Goal: Task Accomplishment & Management: Complete application form

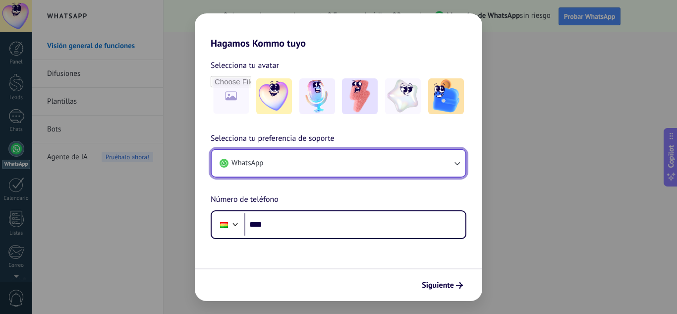
click at [346, 160] on button "WhatsApp" at bounding box center [339, 163] width 254 height 27
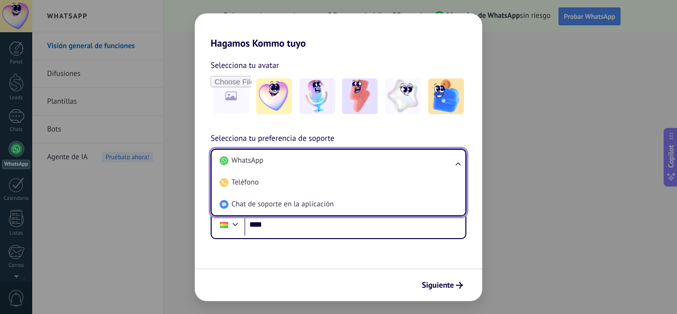
click at [339, 252] on form "Selecciona tu avatar Selecciona tu preferencia de soporte WhatsApp WhatsApp Tel…" at bounding box center [338, 175] width 287 height 252
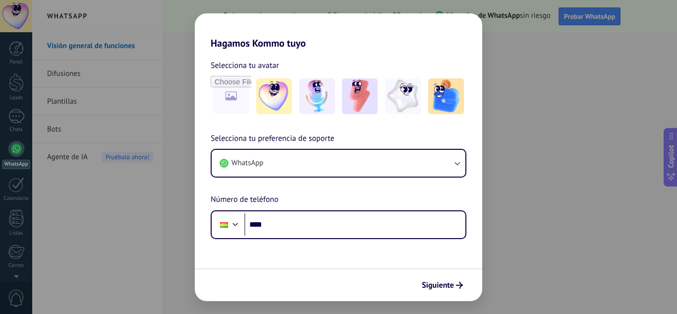
click at [476, 265] on form "Selecciona tu avatar Selecciona tu preferencia de soporte WhatsApp Número de te…" at bounding box center [338, 175] width 287 height 252
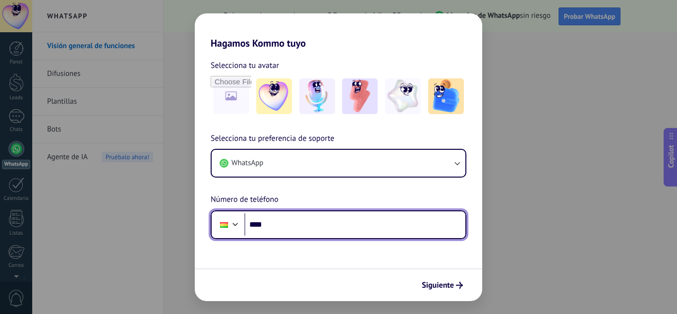
click at [357, 233] on input "****" at bounding box center [354, 224] width 221 height 23
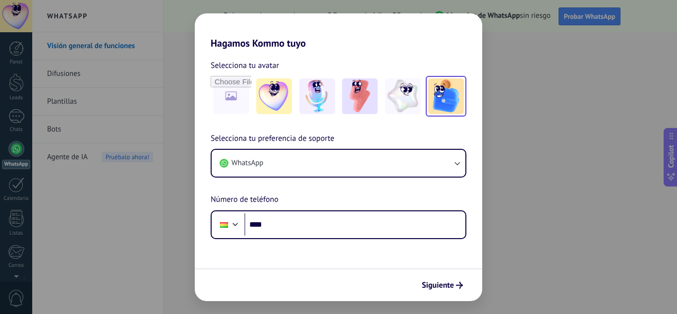
click at [442, 110] on img at bounding box center [446, 96] width 36 height 36
click at [433, 291] on button "Siguiente" at bounding box center [442, 285] width 50 height 17
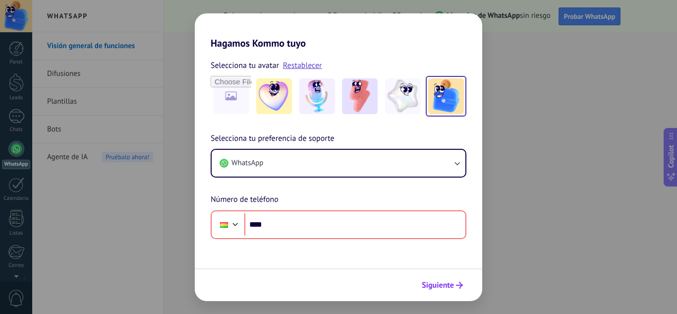
click at [436, 286] on span "Siguiente" at bounding box center [438, 285] width 32 height 7
click at [637, 50] on div "Hagamos Kommo tuyo Selecciona tu avatar Restablecer Selecciona tu preferencia d…" at bounding box center [338, 157] width 677 height 314
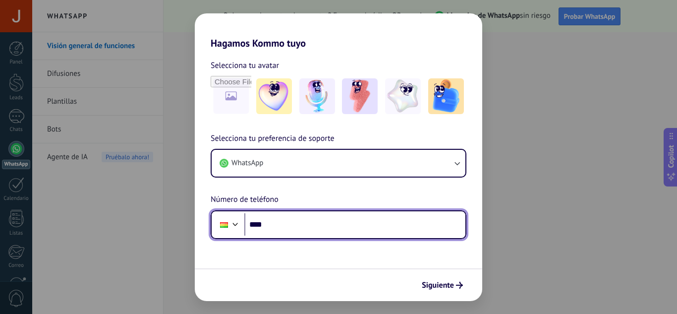
click at [302, 228] on input "****" at bounding box center [354, 224] width 221 height 23
type input "**********"
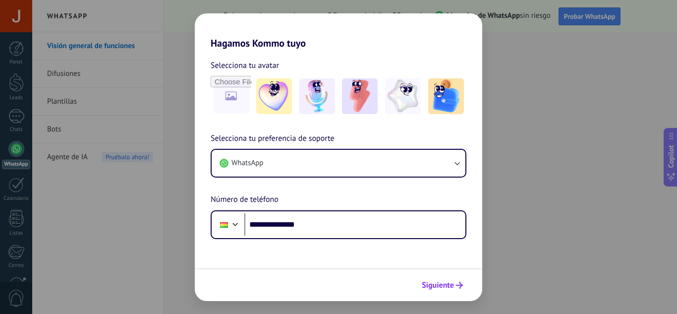
click at [427, 286] on span "Siguiente" at bounding box center [438, 285] width 32 height 7
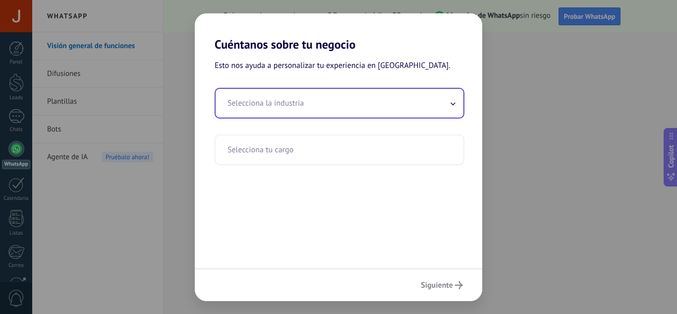
click at [426, 99] on input "text" at bounding box center [340, 103] width 248 height 29
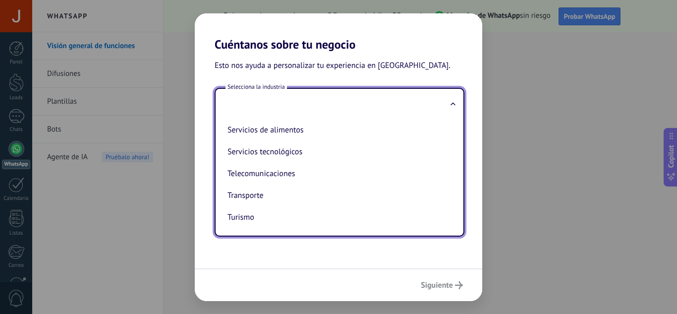
scroll to position [263, 0]
click at [393, 165] on li "Telecomunicaciones" at bounding box center [338, 173] width 228 height 22
type input "**********"
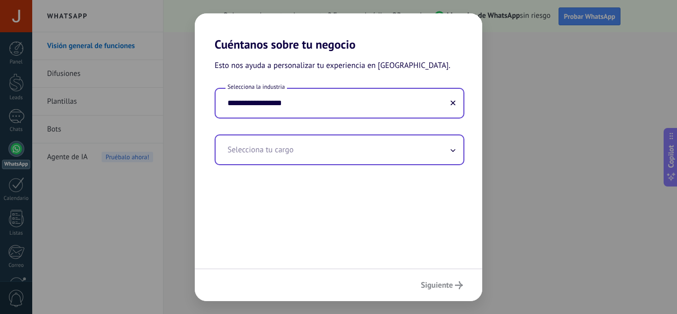
click at [384, 158] on input "text" at bounding box center [340, 149] width 248 height 29
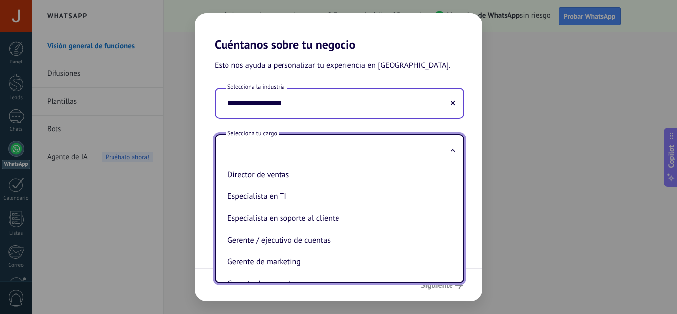
scroll to position [121, 0]
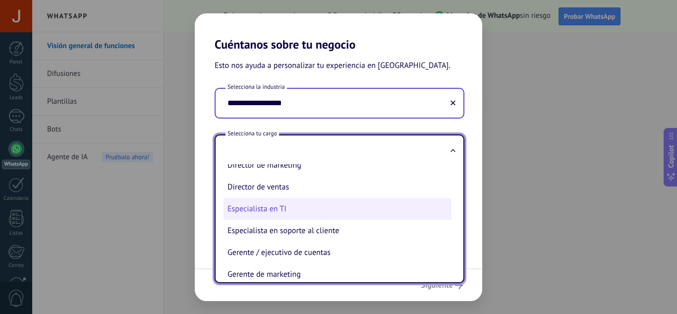
click at [362, 208] on li "Especialista en TI" at bounding box center [338, 209] width 228 height 22
type input "**********"
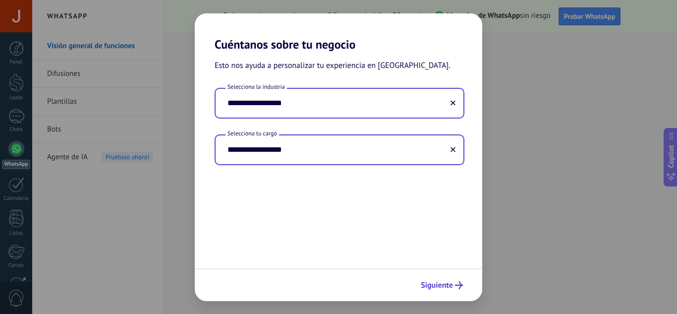
click at [443, 283] on span "Siguiente" at bounding box center [437, 285] width 32 height 7
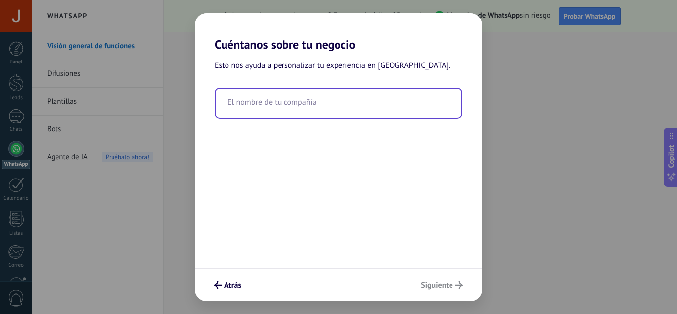
click at [358, 97] on input "text" at bounding box center [339, 103] width 246 height 29
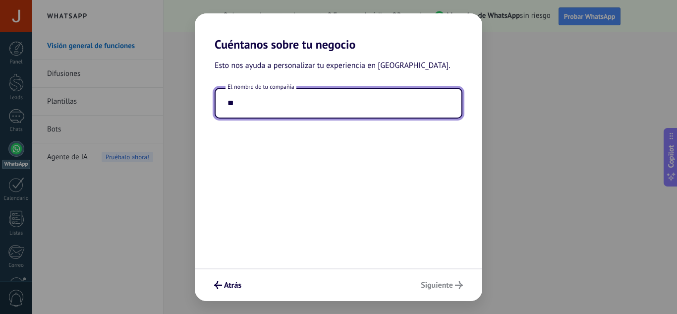
type input "*"
click at [333, 108] on input "*****" at bounding box center [339, 103] width 246 height 29
click at [316, 92] on input "**********" at bounding box center [339, 103] width 246 height 29
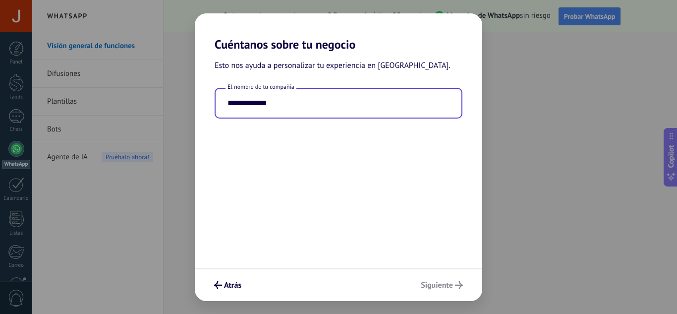
click at [251, 104] on input "**********" at bounding box center [339, 103] width 246 height 29
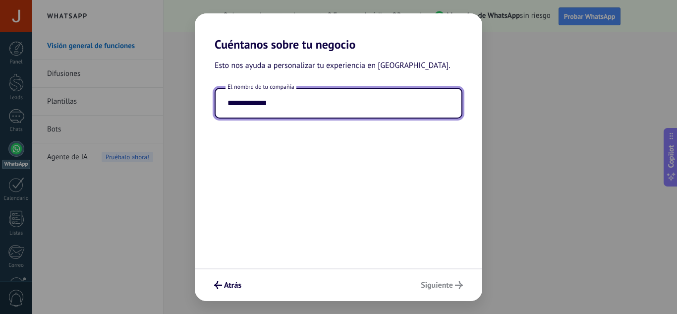
click at [326, 109] on input "**********" at bounding box center [339, 103] width 246 height 29
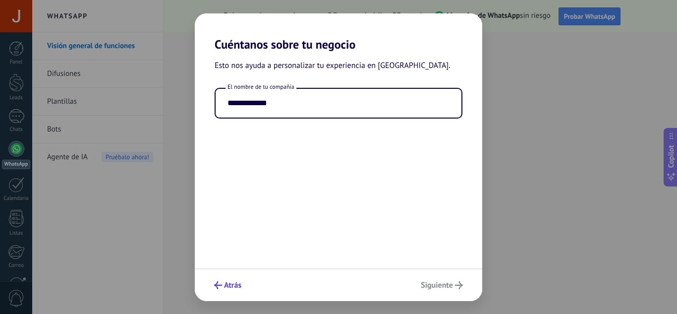
type input "**********"
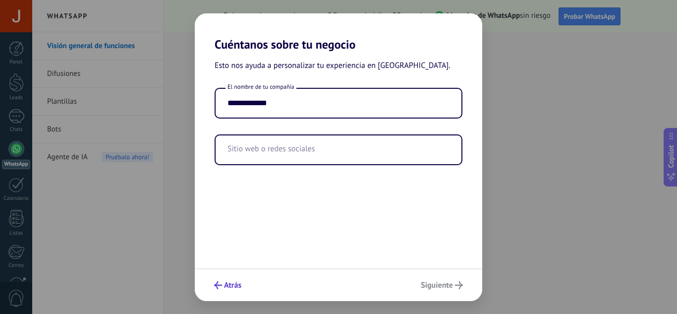
click at [226, 280] on button "Atrás" at bounding box center [228, 285] width 36 height 17
click at [445, 283] on span "Siguiente" at bounding box center [437, 285] width 32 height 7
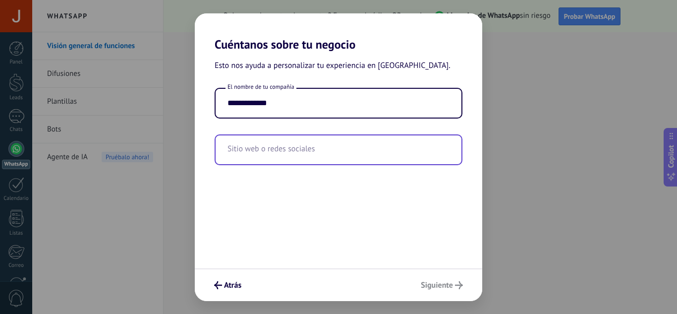
click at [313, 145] on input "text" at bounding box center [339, 149] width 246 height 29
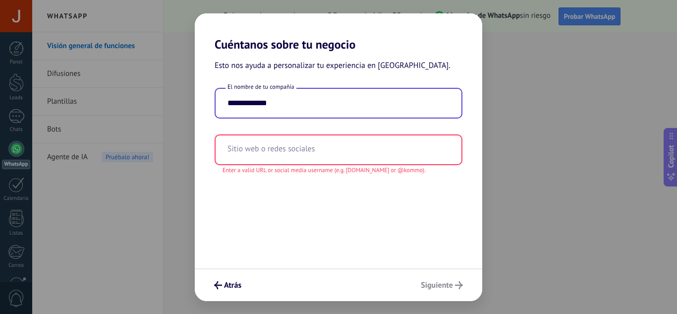
click at [254, 107] on input "**********" at bounding box center [339, 103] width 246 height 29
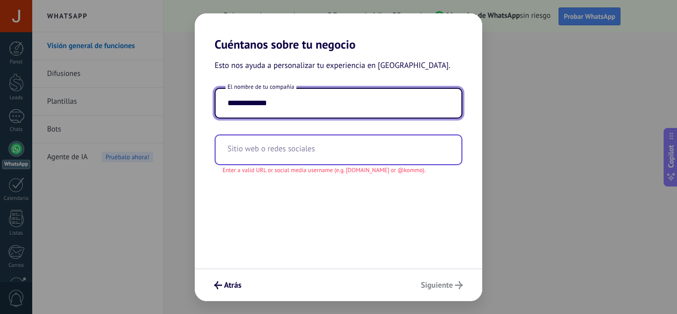
type input "**********"
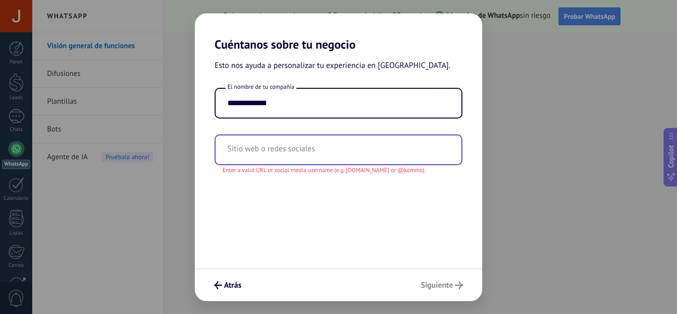
click at [261, 139] on input "text" at bounding box center [339, 149] width 246 height 29
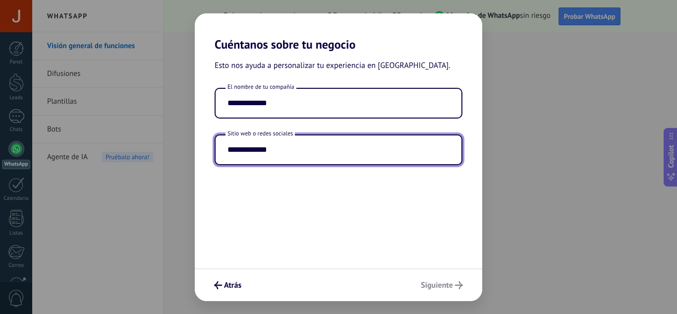
type input "**********"
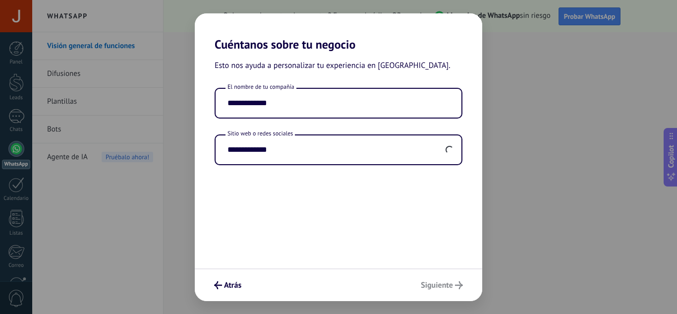
click at [356, 166] on div "**********" at bounding box center [338, 160] width 287 height 217
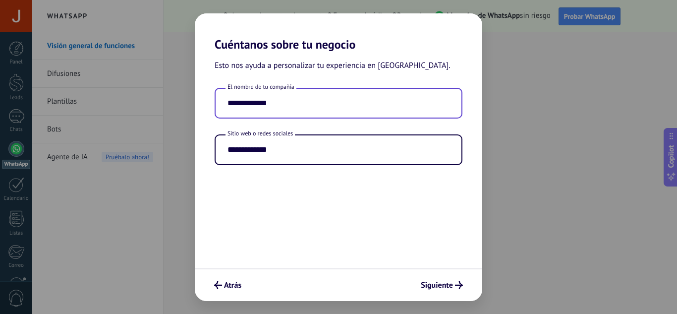
click at [361, 97] on input "**********" at bounding box center [339, 103] width 246 height 29
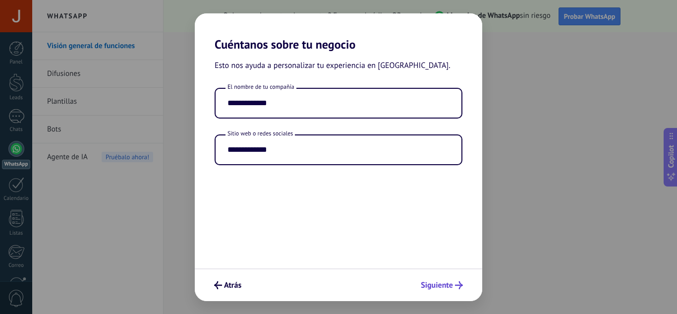
click at [441, 287] on span "Siguiente" at bounding box center [437, 285] width 32 height 7
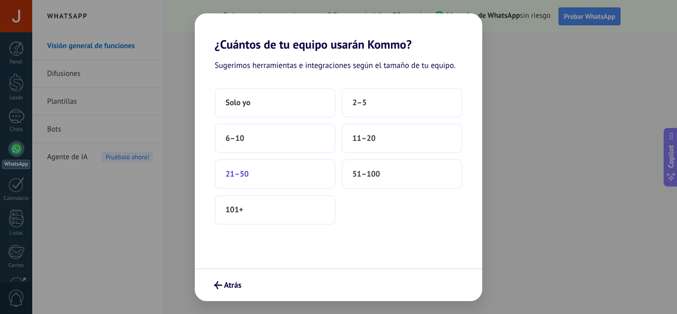
click at [254, 175] on button "21–50" at bounding box center [275, 174] width 121 height 30
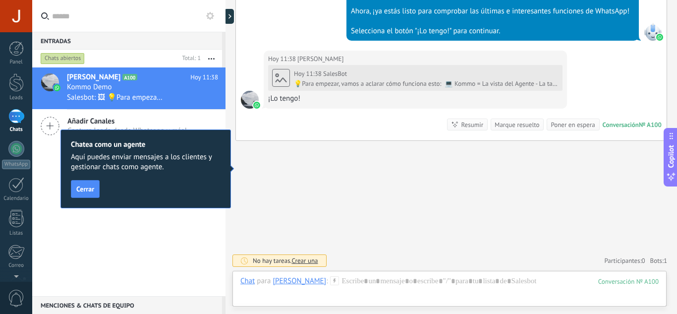
scroll to position [488, 0]
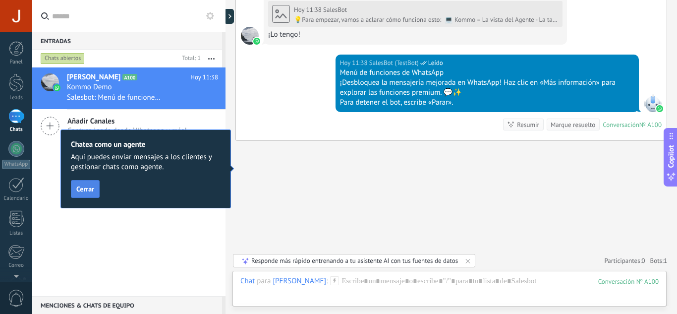
click at [93, 190] on span "Cerrar" at bounding box center [85, 188] width 18 height 7
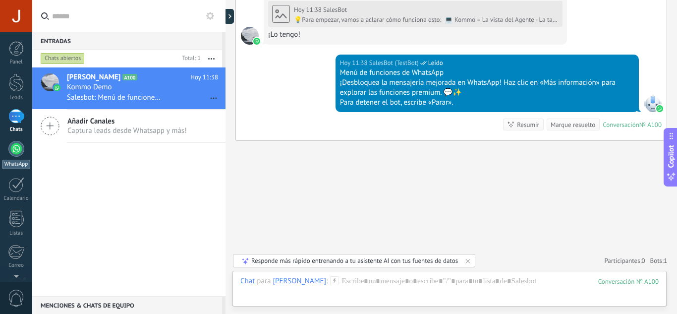
click at [18, 157] on link "WhatsApp" at bounding box center [16, 155] width 32 height 28
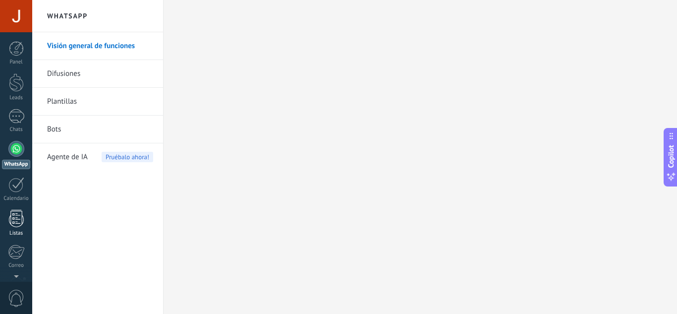
click at [25, 228] on link "Listas" at bounding box center [16, 223] width 32 height 27
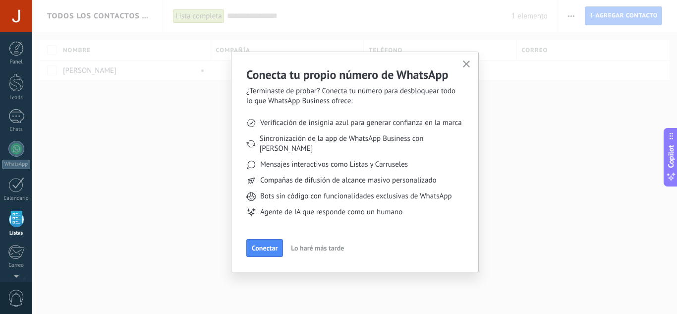
scroll to position [61, 0]
click at [467, 69] on button "button" at bounding box center [466, 64] width 12 height 13
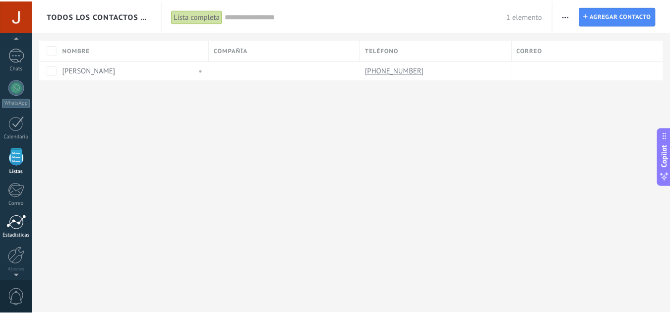
scroll to position [99, 0]
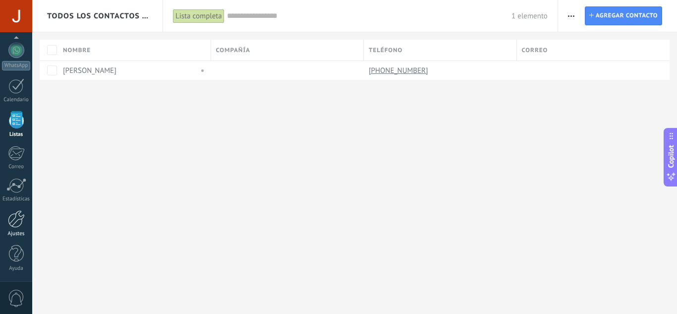
click at [18, 219] on div at bounding box center [16, 218] width 17 height 17
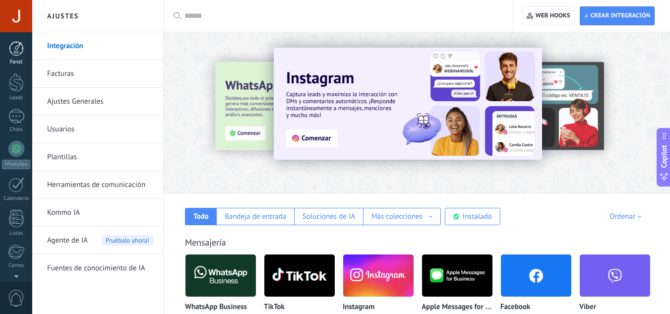
click at [16, 43] on div at bounding box center [16, 48] width 15 height 15
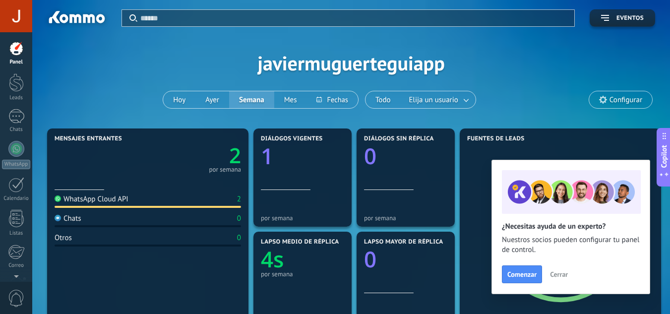
click at [561, 277] on span "Cerrar" at bounding box center [559, 274] width 18 height 7
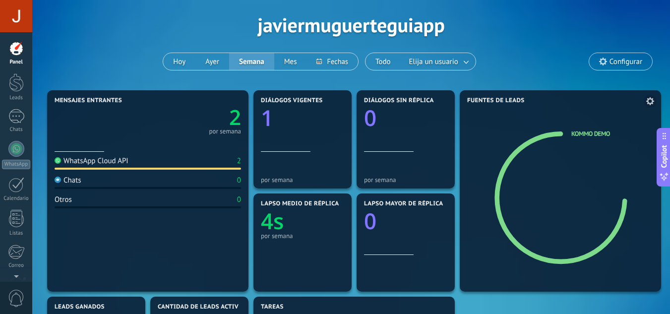
scroll to position [32, 0]
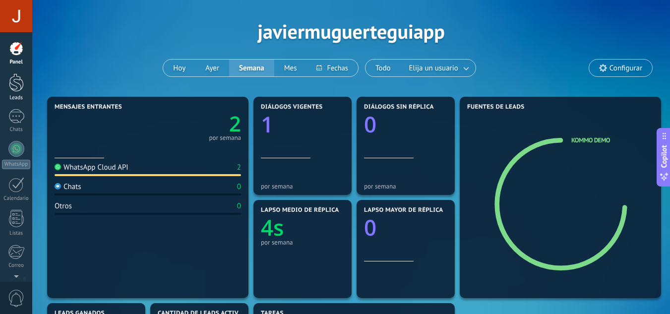
click at [23, 90] on div at bounding box center [16, 82] width 15 height 18
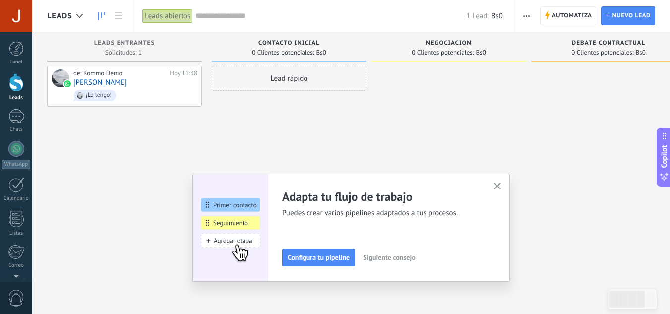
click at [182, 17] on div "Leads abiertos" at bounding box center [167, 16] width 51 height 14
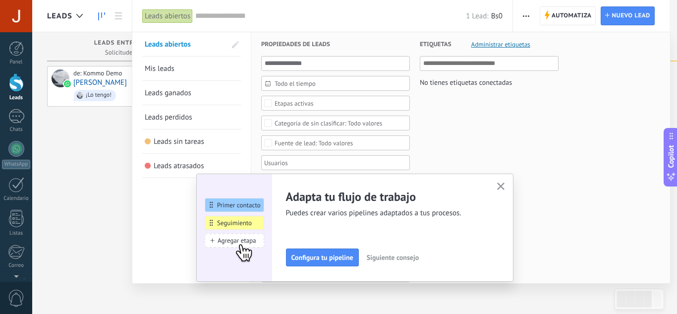
click at [75, 169] on div at bounding box center [338, 157] width 677 height 314
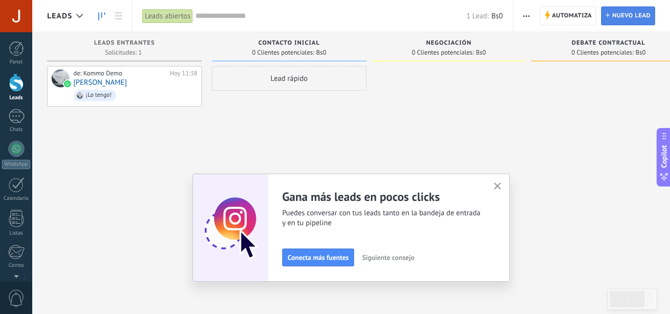
click at [629, 23] on span "Nuevo lead" at bounding box center [631, 16] width 39 height 18
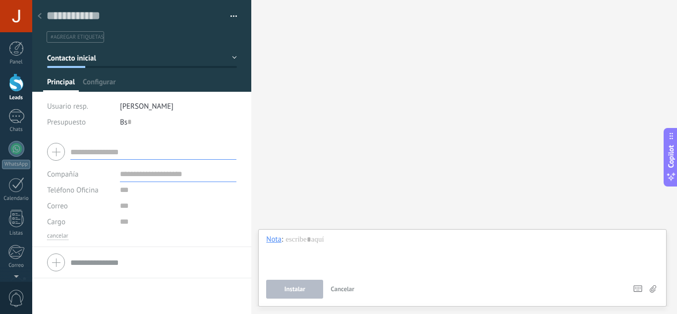
click at [130, 144] on input "text" at bounding box center [153, 152] width 166 height 16
click at [51, 152] on div at bounding box center [141, 151] width 189 height 25
click at [14, 124] on link "1 Chats" at bounding box center [16, 121] width 32 height 24
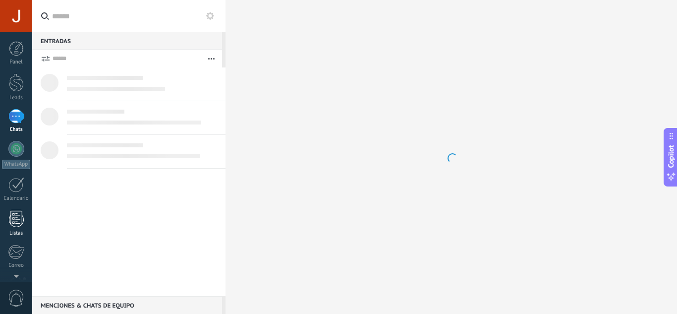
click at [17, 212] on div at bounding box center [16, 218] width 15 height 17
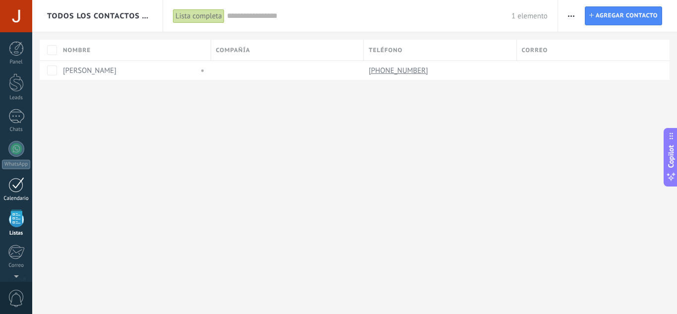
click at [21, 196] on div "Calendario" at bounding box center [16, 198] width 29 height 6
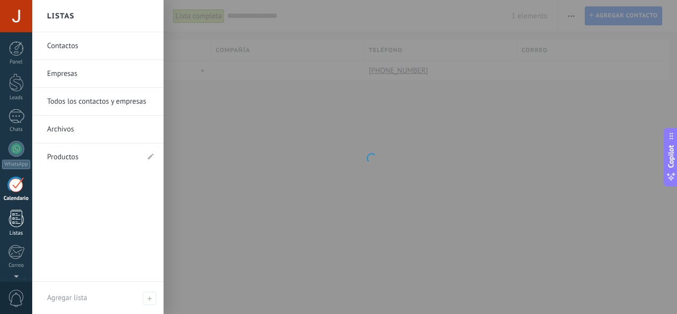
click at [17, 222] on div at bounding box center [16, 218] width 15 height 17
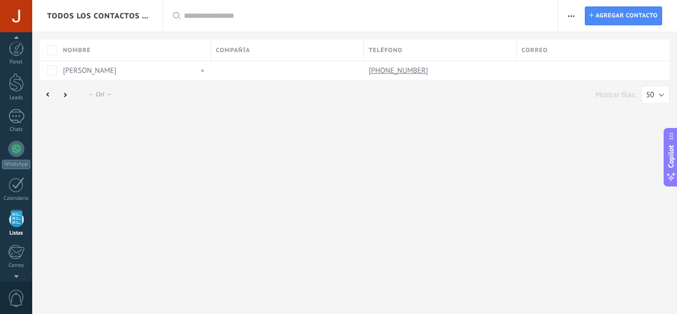
scroll to position [61, 0]
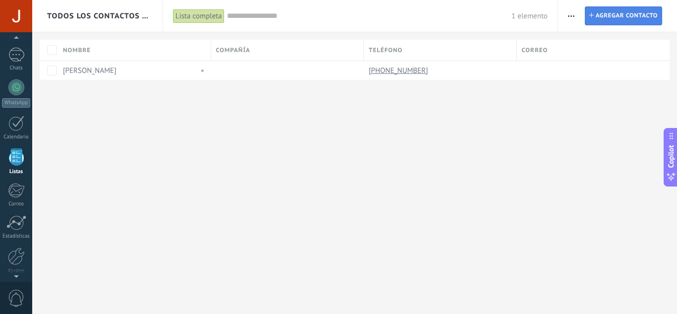
click at [606, 18] on span "Agregar contacto" at bounding box center [627, 16] width 62 height 18
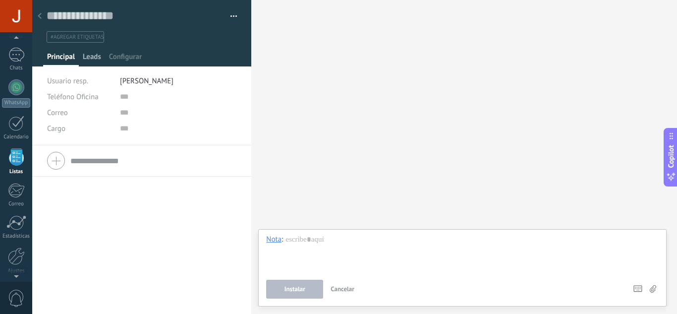
click at [95, 62] on span "Leads" at bounding box center [92, 59] width 18 height 14
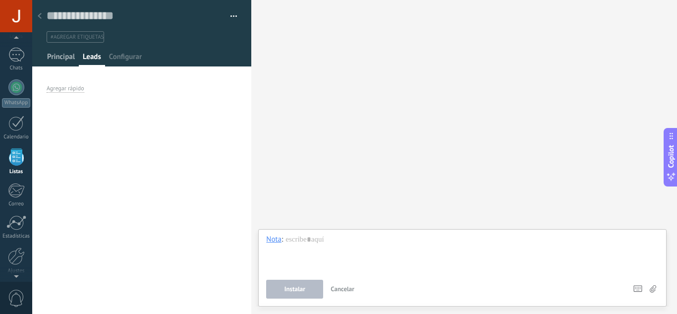
click at [58, 55] on span "Principal" at bounding box center [61, 59] width 28 height 14
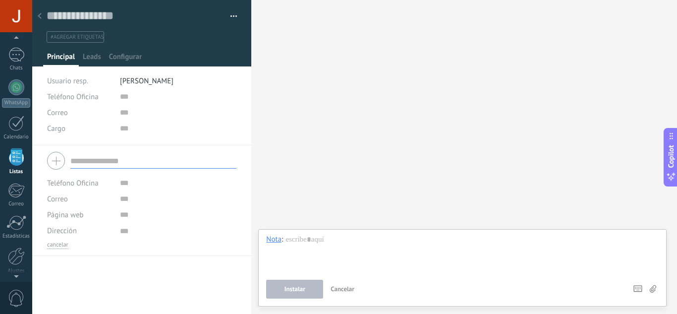
click at [105, 164] on input "text" at bounding box center [153, 161] width 166 height 16
click at [120, 175] on input "text" at bounding box center [178, 183] width 117 height 16
click at [137, 183] on input "text" at bounding box center [178, 183] width 117 height 16
type input "********"
click at [133, 207] on input "url" at bounding box center [178, 215] width 117 height 16
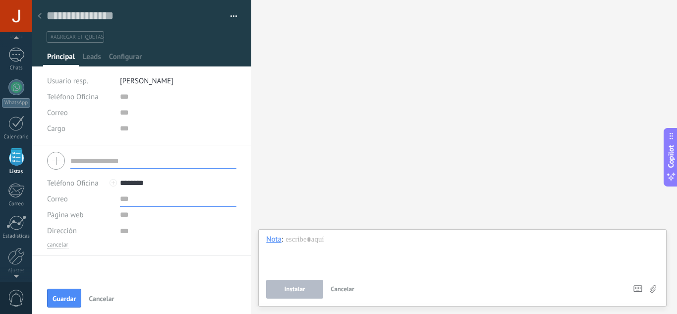
click at [132, 200] on input "text" at bounding box center [178, 199] width 117 height 16
type input "*"
type input "**********"
type textarea "**********"
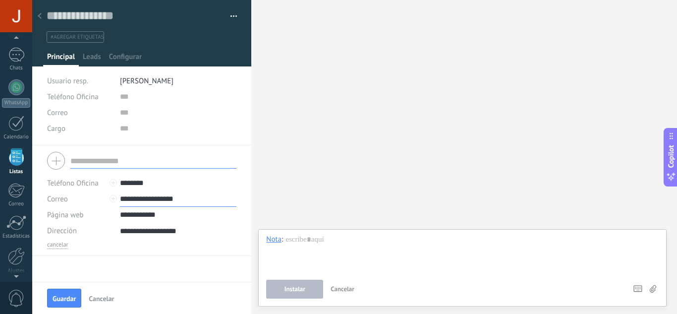
click at [149, 201] on input "**********" at bounding box center [178, 199] width 117 height 16
click at [144, 200] on input "**********" at bounding box center [178, 199] width 117 height 16
type input "**********"
click at [148, 214] on input "**********" at bounding box center [178, 215] width 117 height 16
type input "**********"
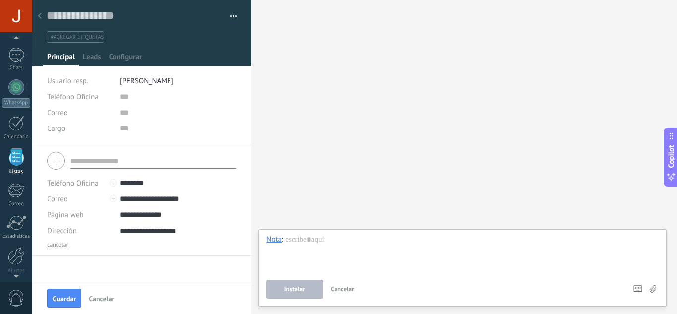
click at [117, 159] on input "text" at bounding box center [153, 161] width 166 height 16
click at [48, 160] on div at bounding box center [141, 160] width 189 height 25
click at [51, 162] on div at bounding box center [141, 160] width 189 height 25
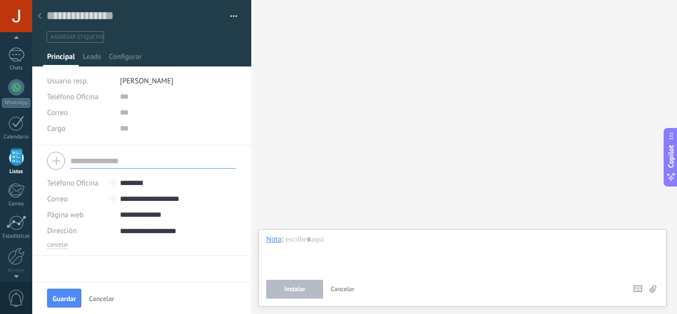
click at [116, 161] on input "text" at bounding box center [153, 161] width 166 height 16
type input "*"
type input "********"
click at [70, 295] on span "Guardar" at bounding box center [64, 298] width 23 height 7
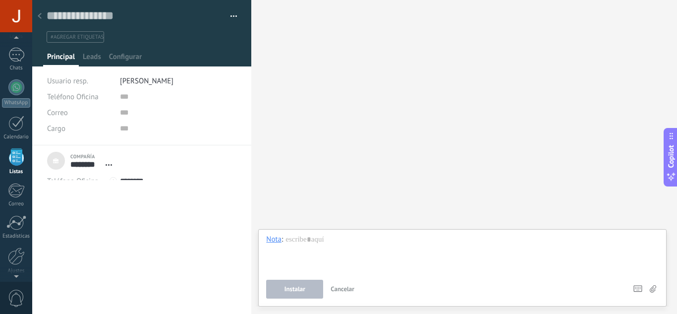
scroll to position [10, 0]
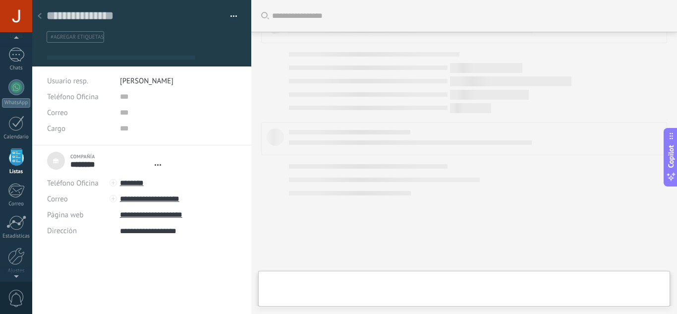
type textarea "**********"
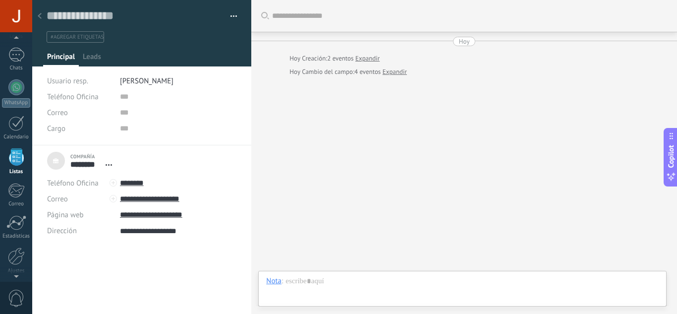
scroll to position [10, 0]
click at [98, 61] on span "Leads" at bounding box center [92, 59] width 18 height 14
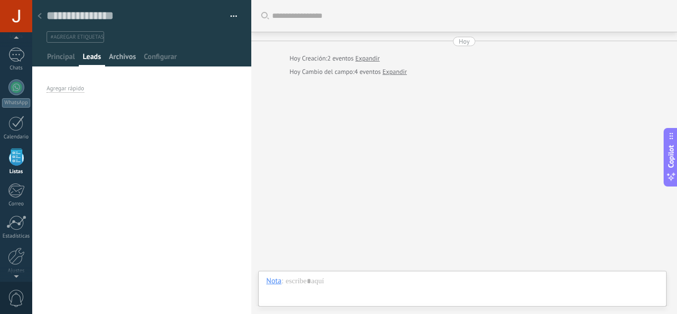
click at [121, 57] on span "Archivos" at bounding box center [122, 59] width 27 height 14
click at [158, 59] on span "Configurar" at bounding box center [160, 59] width 33 height 14
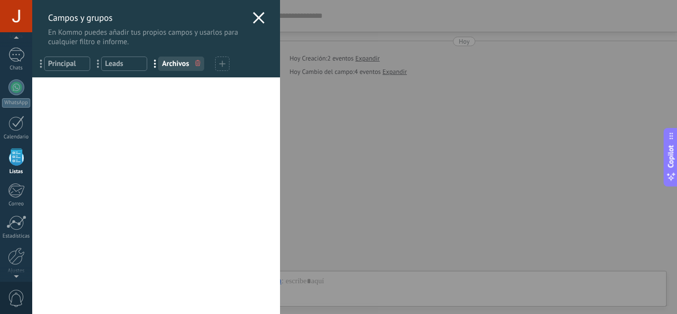
click at [32, 160] on div "Campos y grupos En Kommo puedes añadir tus propios campos y usarlos para cualqu…" at bounding box center [354, 157] width 645 height 314
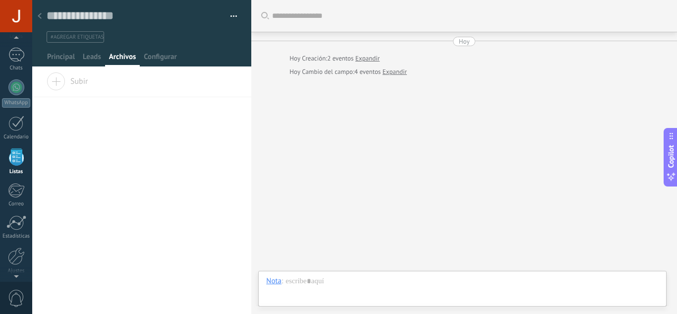
click at [40, 14] on use at bounding box center [40, 16] width 4 height 6
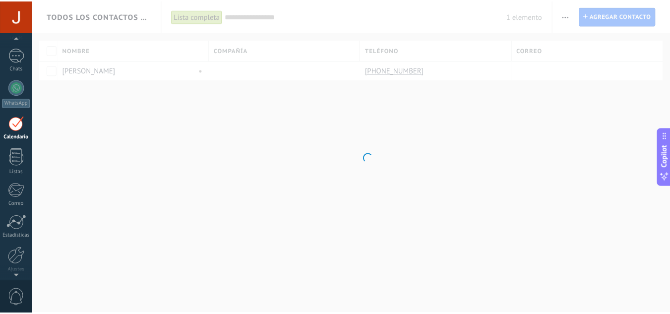
scroll to position [29, 0]
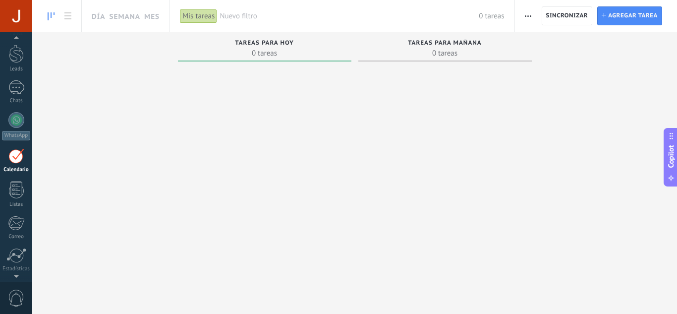
click at [17, 161] on div at bounding box center [16, 155] width 16 height 15
click at [621, 15] on span "Agregar tarea" at bounding box center [633, 16] width 50 height 18
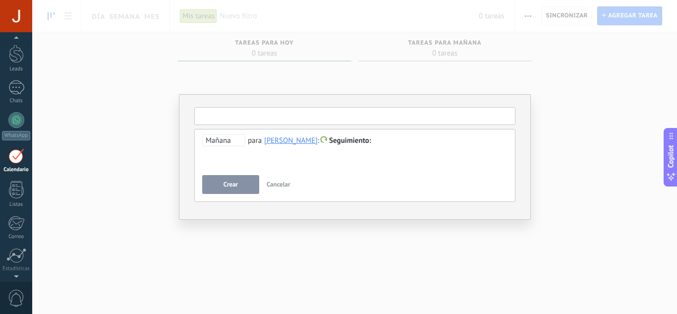
click at [331, 114] on input "text" at bounding box center [354, 116] width 321 height 18
click at [566, 161] on div "**********" at bounding box center [354, 157] width 645 height 314
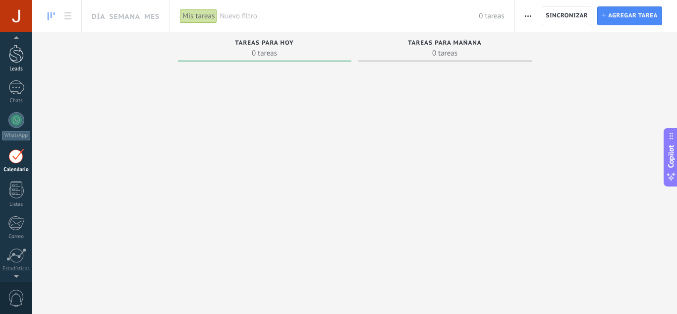
click at [25, 61] on link "Leads" at bounding box center [16, 59] width 32 height 28
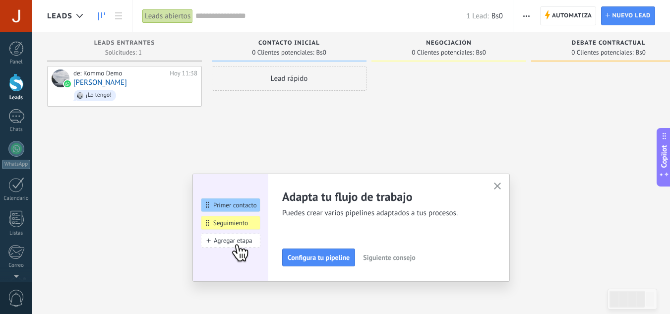
click at [504, 181] on button "button" at bounding box center [497, 186] width 12 height 13
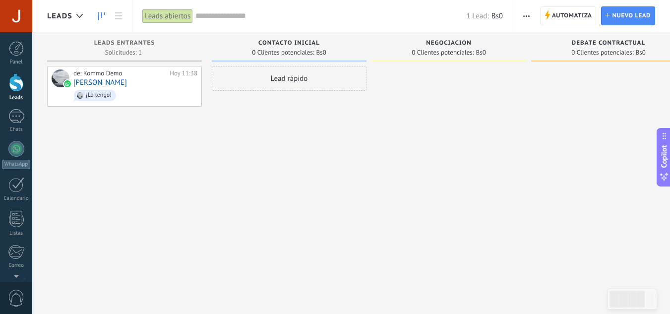
click at [299, 78] on div "Lead rápido" at bounding box center [289, 78] width 155 height 25
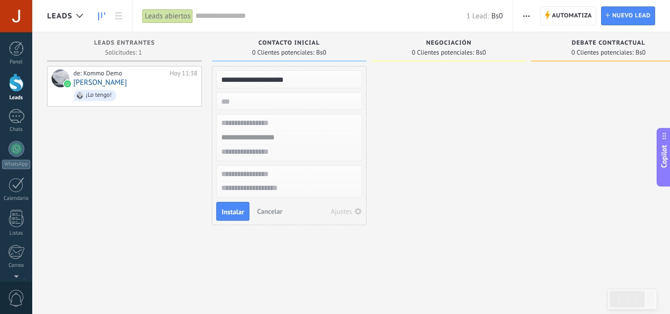
type input "**********"
click at [272, 95] on input "numeric" at bounding box center [288, 101] width 145 height 14
type input "****"
click at [298, 123] on input "text" at bounding box center [288, 123] width 145 height 14
type input "**********"
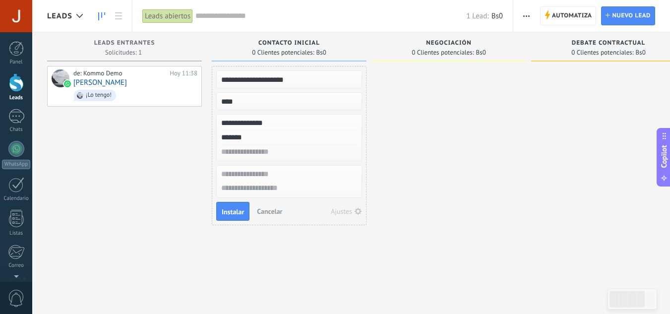
type input "*******"
click at [283, 155] on input "text" at bounding box center [288, 152] width 145 height 14
type input "*"
type input "**********"
click at [233, 211] on span "Instalar" at bounding box center [233, 211] width 22 height 7
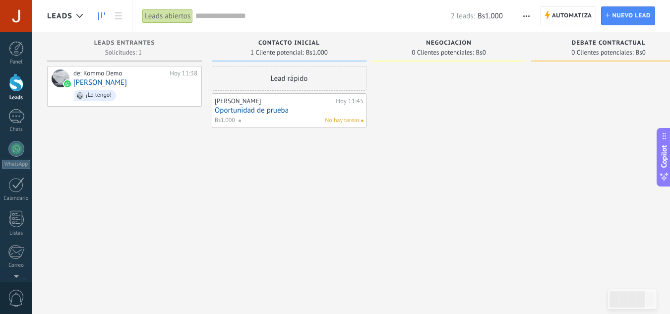
click at [337, 122] on span "No hay tareas" at bounding box center [342, 120] width 35 height 9
click at [623, 23] on span "Nuevo lead" at bounding box center [631, 16] width 39 height 18
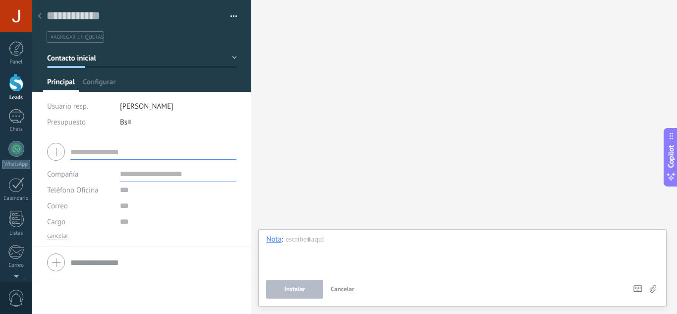
click at [152, 157] on input "text" at bounding box center [153, 152] width 166 height 16
type input "**********"
click at [150, 173] on input "text" at bounding box center [178, 174] width 117 height 16
click at [53, 256] on div at bounding box center [141, 262] width 189 height 25
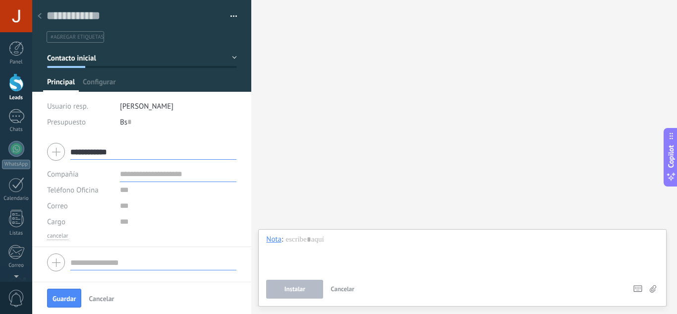
click at [52, 257] on div at bounding box center [141, 262] width 189 height 25
click at [114, 266] on input "text" at bounding box center [153, 262] width 166 height 16
type input "*********"
click at [159, 174] on input "text" at bounding box center [178, 174] width 117 height 16
click at [76, 298] on span "Guardar" at bounding box center [64, 298] width 23 height 7
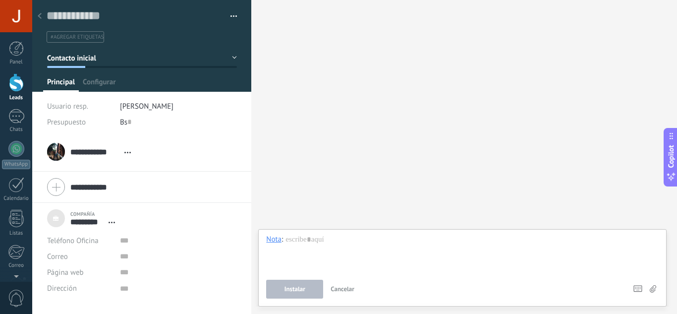
type textarea "***"
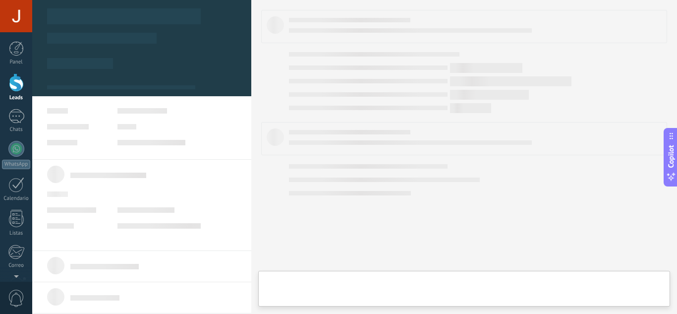
type textarea "***"
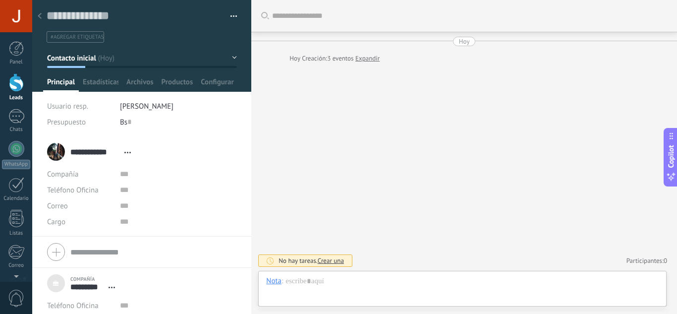
click at [384, 82] on div "Buscar Carga más Hoy Hoy Creación: 3 eventos Expandir No hay tareas. Crear una …" at bounding box center [464, 157] width 426 height 314
click at [331, 277] on div at bounding box center [462, 291] width 393 height 30
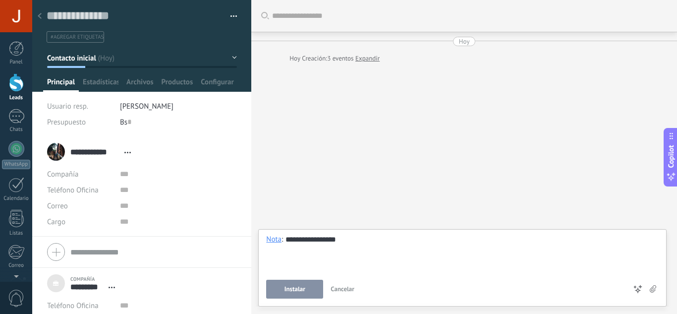
click at [404, 262] on div "**********" at bounding box center [462, 253] width 393 height 38
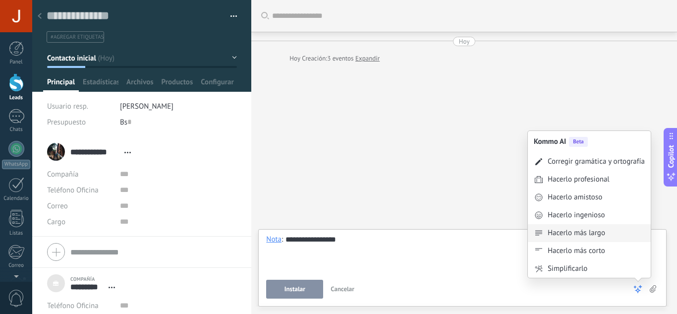
click at [603, 236] on div "Hacerlo más largo" at bounding box center [576, 233] width 57 height 10
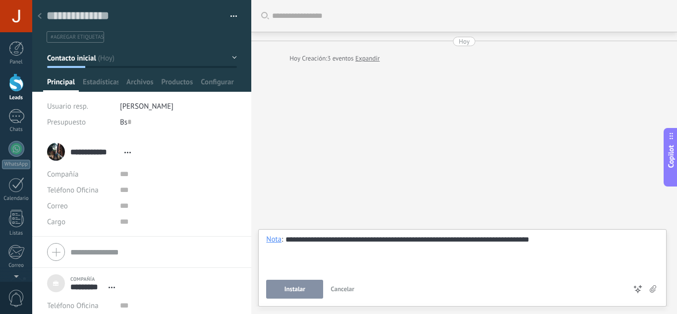
click at [654, 290] on icon at bounding box center [653, 288] width 6 height 7
click at [0, 0] on input "file" at bounding box center [0, 0] width 0 height 0
click at [296, 284] on button "Instalar" at bounding box center [294, 289] width 57 height 19
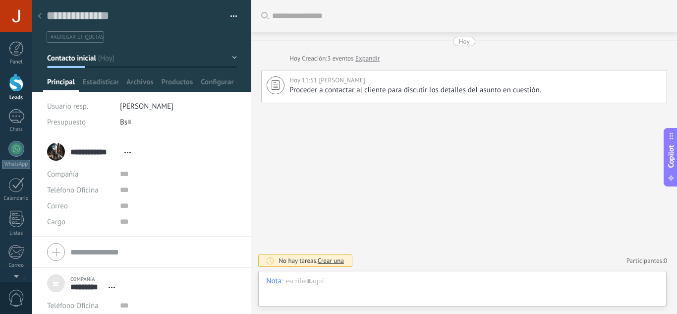
click at [631, 260] on link "Participantes: 0" at bounding box center [647, 260] width 41 height 8
click at [591, 241] on link "Agregar usuario" at bounding box center [583, 237] width 47 height 9
type input "**********"
click at [632, 218] on button "Guardar" at bounding box center [632, 221] width 40 height 13
click at [634, 227] on button "Guardar" at bounding box center [632, 221] width 40 height 13
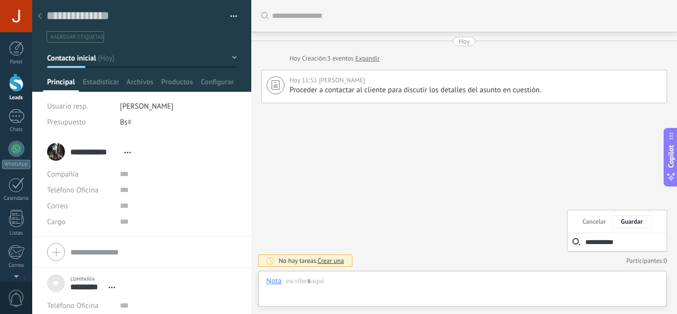
click at [627, 217] on button "Guardar" at bounding box center [632, 221] width 40 height 13
click at [626, 219] on button "Guardar" at bounding box center [632, 221] width 40 height 13
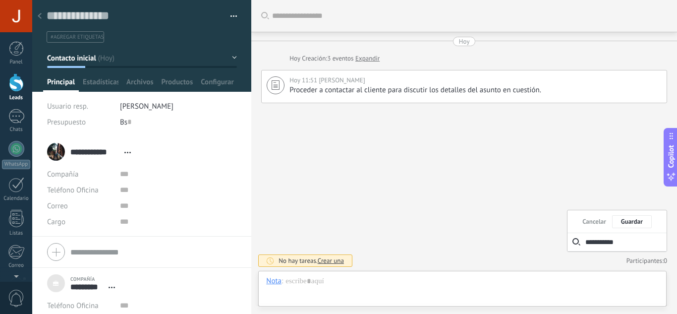
click at [626, 219] on button "Guardar" at bounding box center [632, 221] width 40 height 13
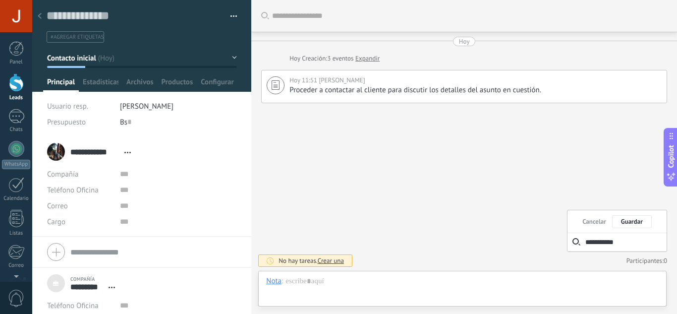
click at [494, 202] on div "**********" at bounding box center [464, 157] width 426 height 314
click at [112, 75] on div at bounding box center [142, 46] width 220 height 92
click at [106, 81] on span "Estadísticas" at bounding box center [101, 84] width 36 height 14
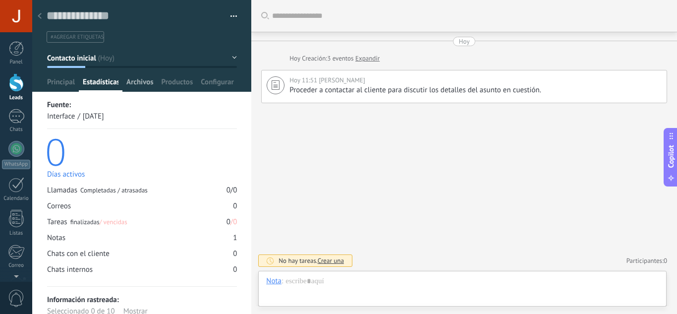
click at [142, 88] on span "Archivos" at bounding box center [139, 84] width 27 height 14
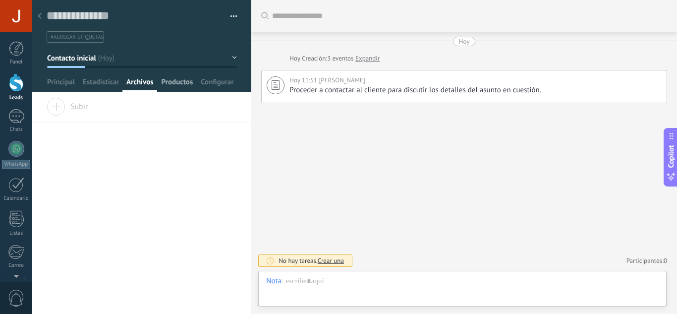
click at [165, 86] on span "Productos" at bounding box center [178, 84] width 32 height 14
click at [18, 82] on div at bounding box center [16, 82] width 15 height 18
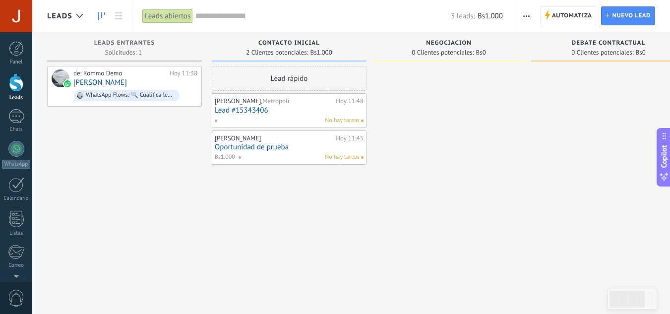
click at [12, 17] on div at bounding box center [16, 16] width 32 height 32
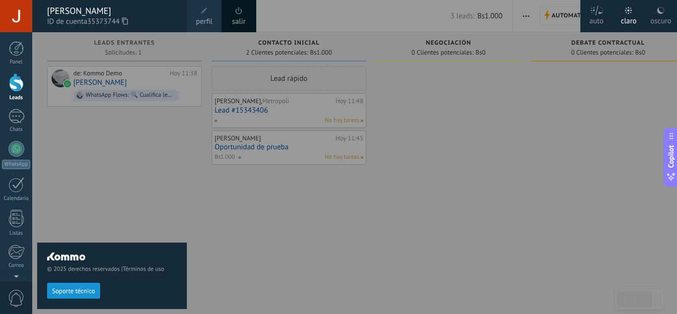
click at [489, 230] on div at bounding box center [370, 157] width 677 height 314
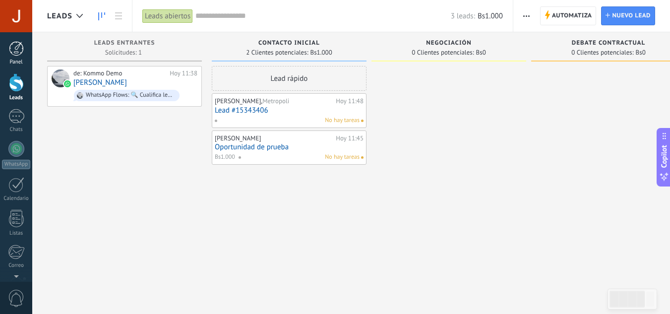
click at [16, 55] on div at bounding box center [16, 48] width 15 height 15
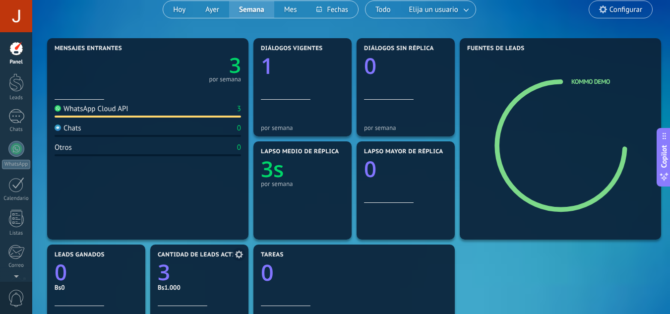
scroll to position [67, 0]
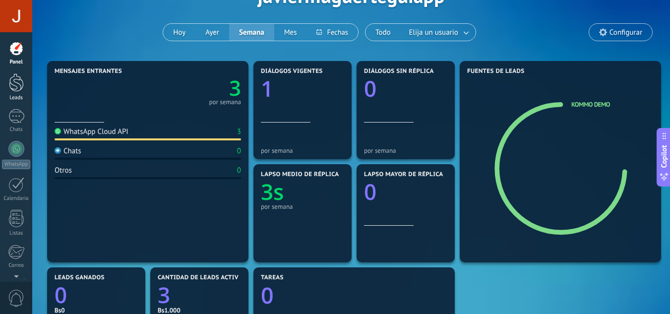
click at [12, 88] on div at bounding box center [16, 82] width 15 height 18
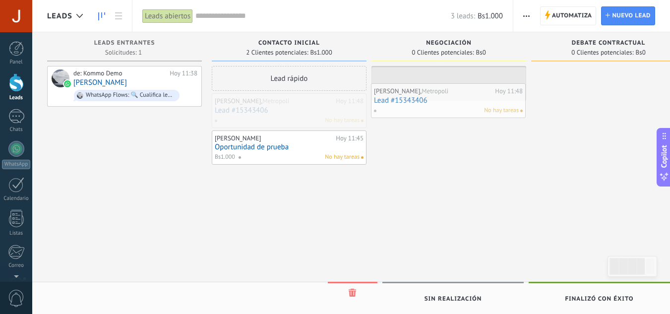
drag, startPoint x: 281, startPoint y: 112, endPoint x: 441, endPoint y: 101, distance: 160.0
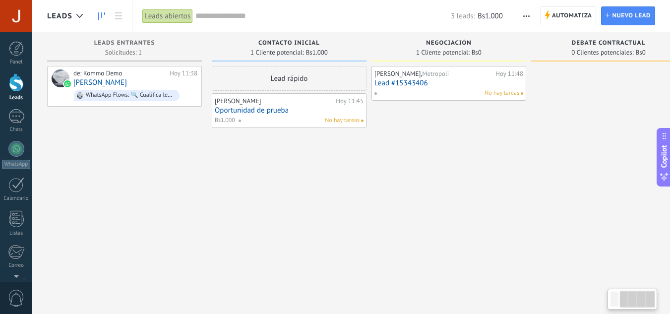
scroll to position [0, 190]
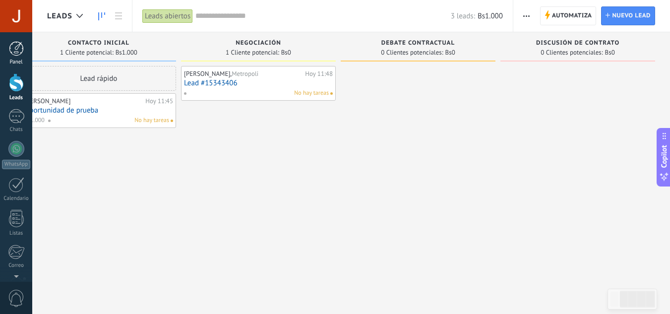
click at [12, 47] on div at bounding box center [16, 48] width 15 height 15
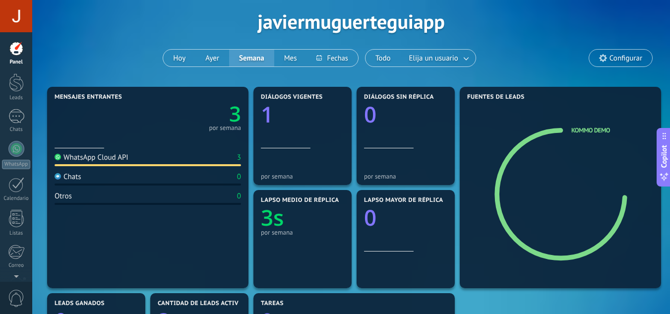
scroll to position [41, 0]
click at [616, 62] on span "Configurar" at bounding box center [625, 59] width 33 height 8
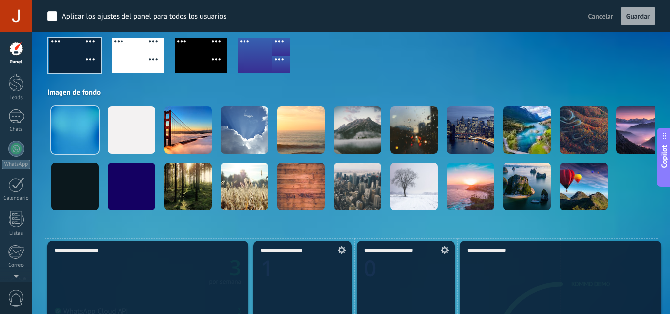
scroll to position [95, 0]
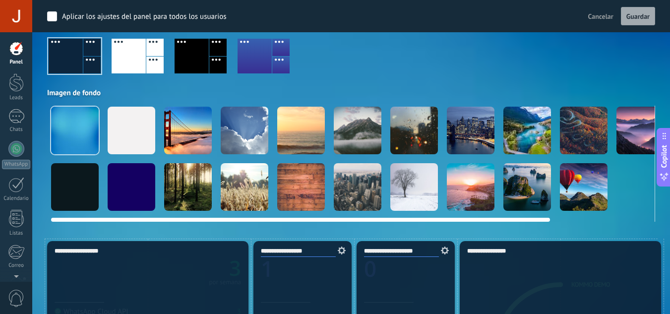
click at [525, 137] on div at bounding box center [527, 131] width 48 height 48
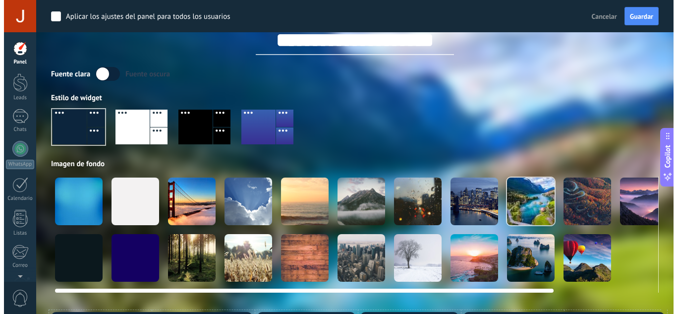
scroll to position [0, 0]
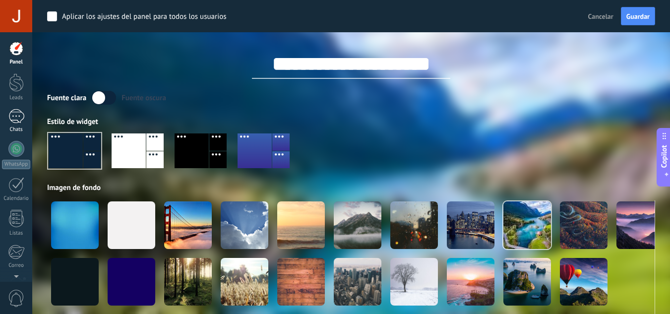
click at [11, 116] on div "1" at bounding box center [16, 116] width 16 height 14
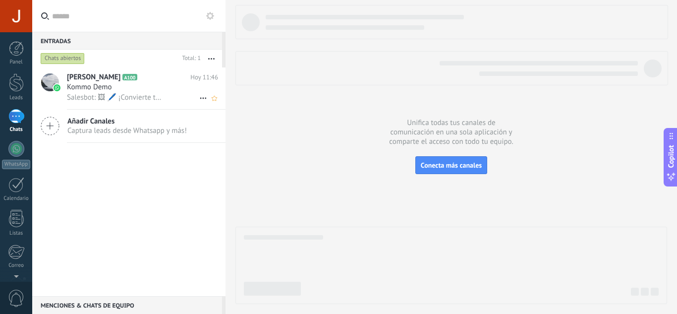
click at [149, 104] on div "Javier Muguertegui A100 Hoy 11:46 Kommo Demo Salesbot: 🖼 🖊️ ¡Convierte tu chat …" at bounding box center [146, 88] width 159 height 42
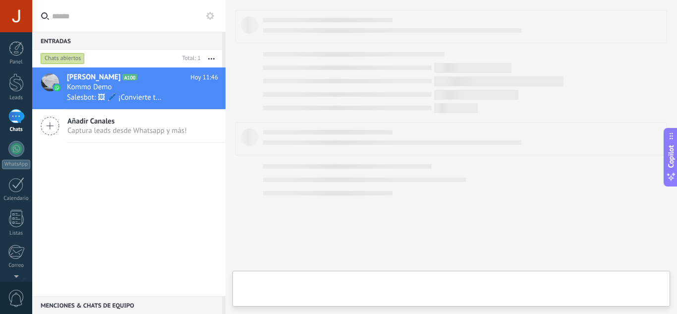
type textarea "**********"
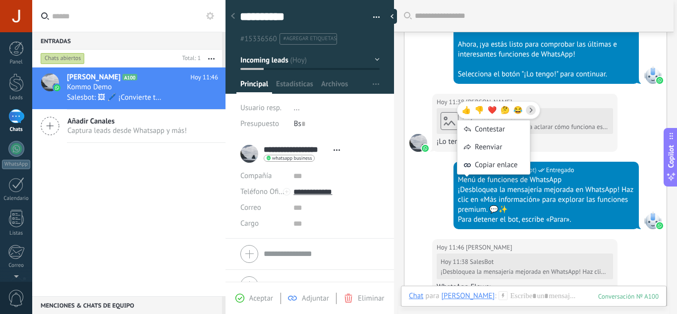
scroll to position [108, 0]
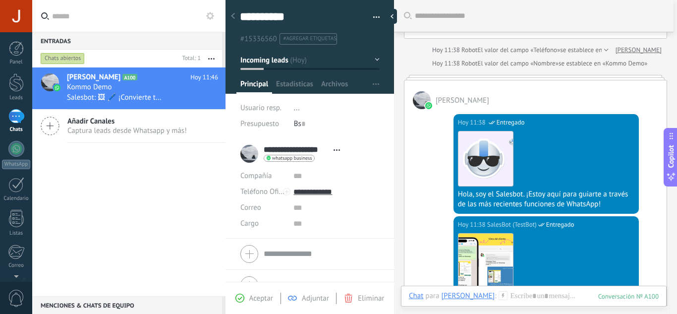
click at [87, 114] on div "Añadir Canales Captura leads desde Whatsapp y más!" at bounding box center [128, 126] width 193 height 33
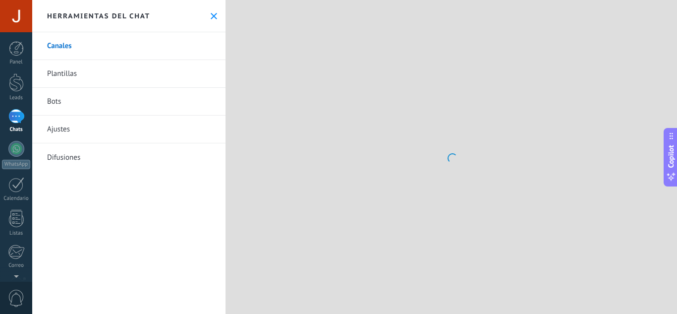
click at [52, 127] on link "Ajustes" at bounding box center [128, 129] width 193 height 28
click at [107, 38] on link "Canales" at bounding box center [128, 46] width 193 height 28
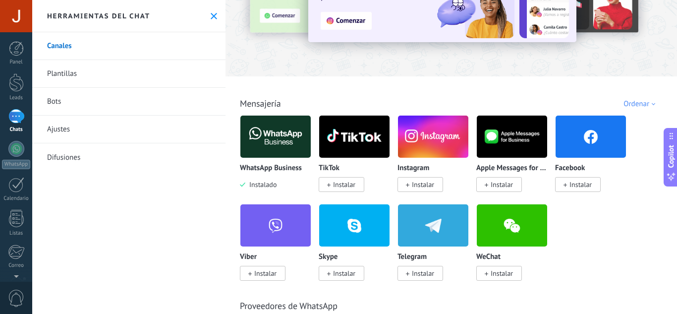
scroll to position [84, 0]
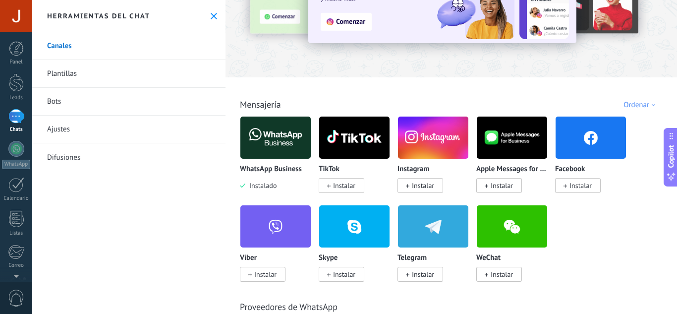
click at [125, 67] on link "Plantillas" at bounding box center [128, 74] width 193 height 28
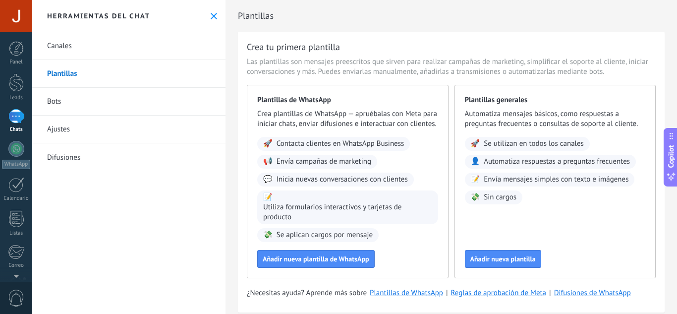
click at [95, 93] on link "Bots" at bounding box center [128, 102] width 193 height 28
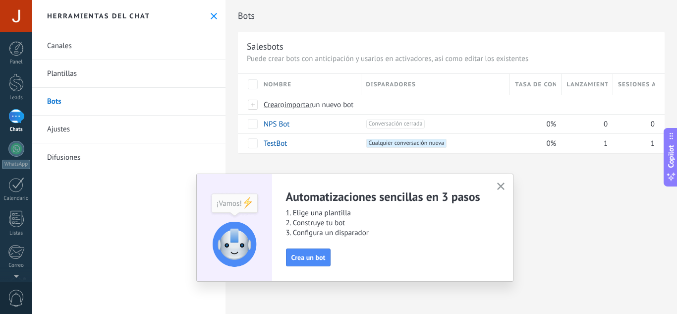
click at [500, 182] on button "button" at bounding box center [501, 186] width 12 height 13
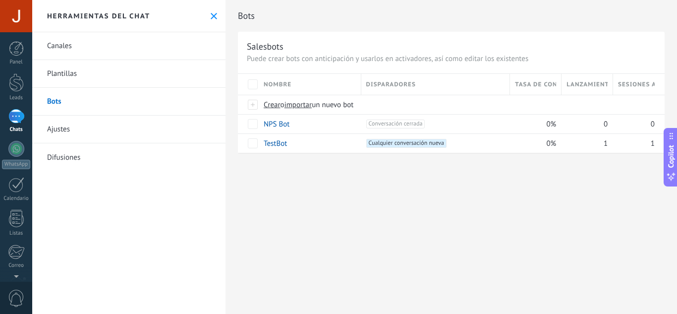
click at [82, 128] on link "Ajustes" at bounding box center [128, 129] width 193 height 28
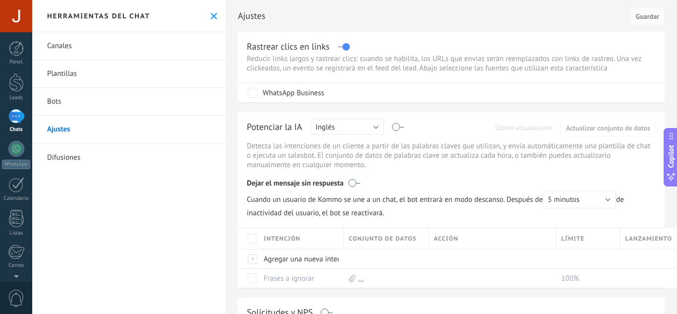
click at [78, 155] on link "Difusiones" at bounding box center [128, 157] width 193 height 28
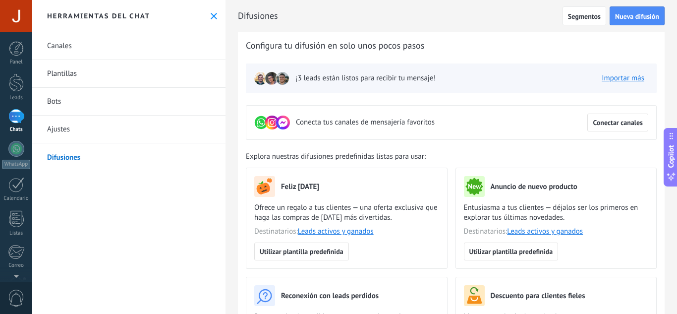
click at [32, 136] on link "Ajustes" at bounding box center [128, 129] width 193 height 28
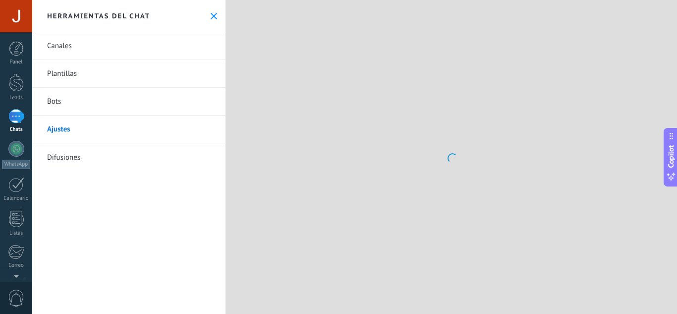
click at [95, 125] on link "Ajustes" at bounding box center [128, 129] width 193 height 28
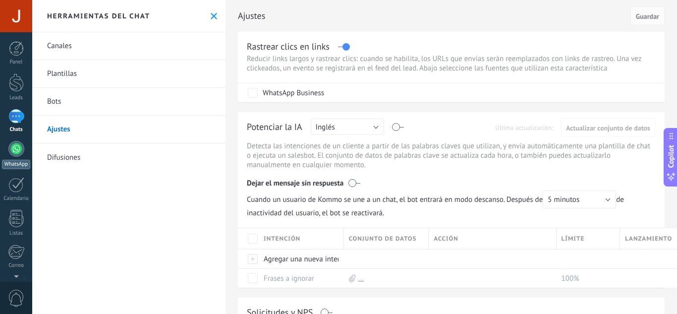
click at [17, 146] on div at bounding box center [16, 149] width 16 height 16
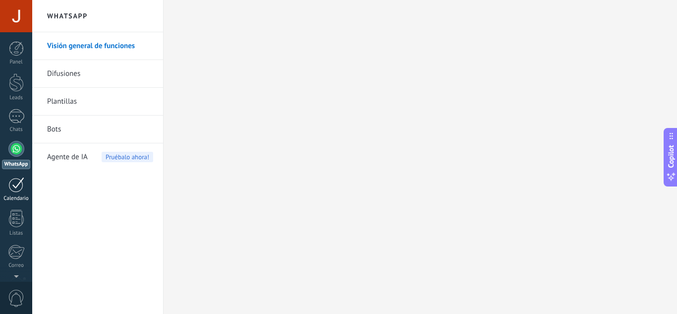
click at [12, 188] on div at bounding box center [16, 184] width 16 height 15
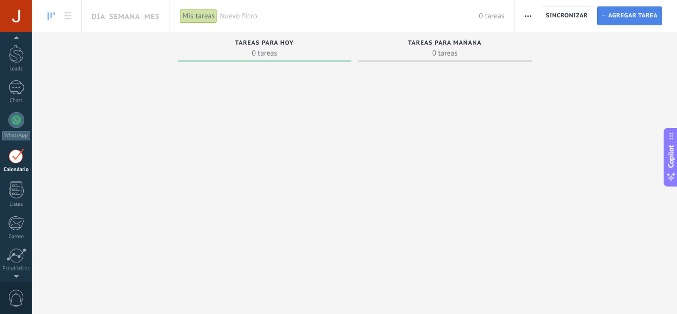
click at [623, 12] on span "Agregar tarea" at bounding box center [633, 16] width 50 height 18
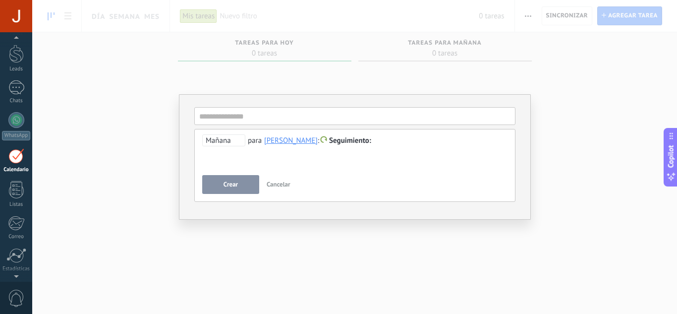
click at [223, 142] on span "Mañana" at bounding box center [223, 140] width 43 height 12
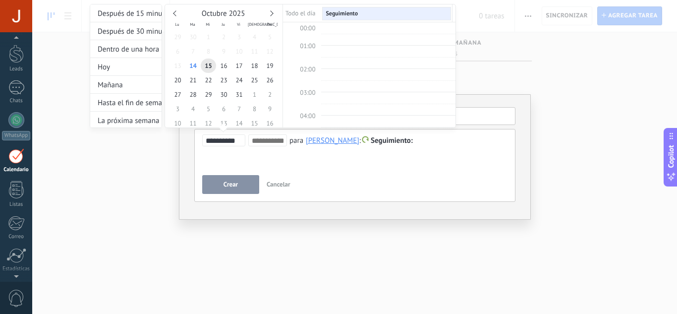
scroll to position [187, 0]
click at [223, 142] on input "**********" at bounding box center [225, 141] width 39 height 8
type input "**********"
click at [241, 65] on span "17" at bounding box center [238, 65] width 15 height 14
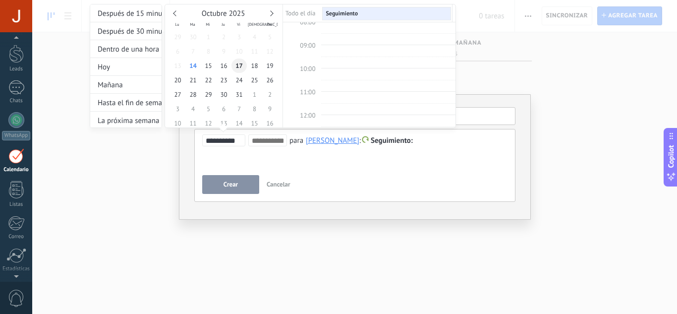
click at [241, 65] on span "17" at bounding box center [238, 65] width 15 height 14
click at [310, 86] on span "11:00" at bounding box center [307, 89] width 15 height 8
click at [320, 92] on td "11:00" at bounding box center [302, 95] width 38 height 12
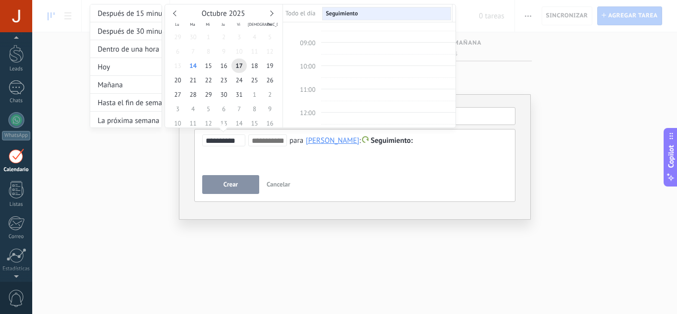
click at [320, 92] on td "11:00" at bounding box center [302, 95] width 38 height 12
click at [312, 90] on span "11:00" at bounding box center [307, 89] width 15 height 8
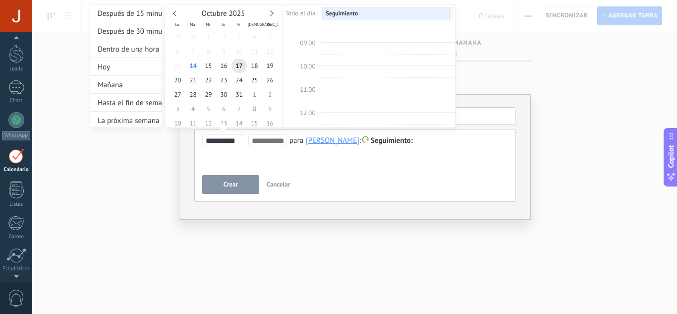
click at [312, 90] on span "11:00" at bounding box center [307, 89] width 15 height 8
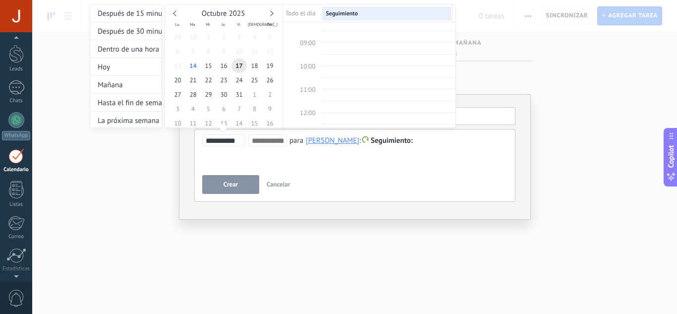
click at [312, 90] on span "11:00" at bounding box center [307, 89] width 15 height 8
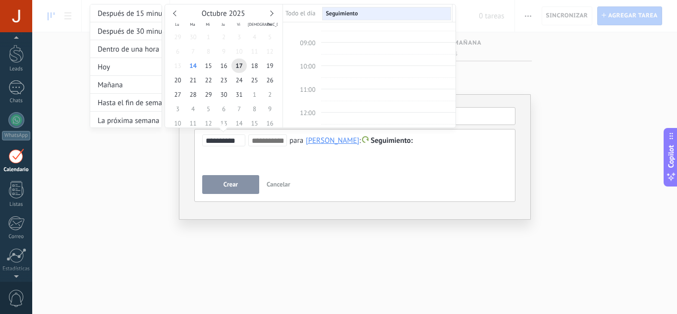
click at [312, 90] on span "11:00" at bounding box center [307, 89] width 15 height 8
click at [239, 66] on span "17" at bounding box center [238, 65] width 15 height 14
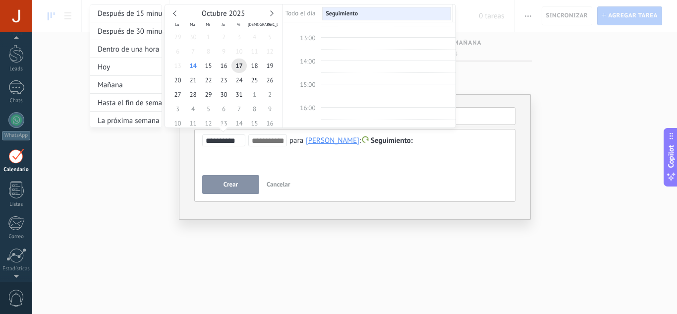
click at [309, 79] on td at bounding box center [302, 78] width 38 height 12
click at [308, 83] on span "15:00" at bounding box center [307, 84] width 15 height 8
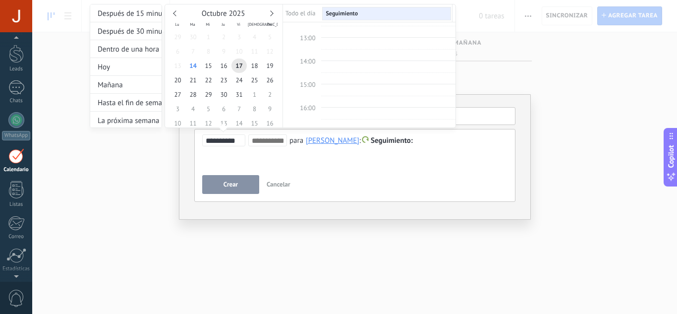
click at [308, 83] on span "15:00" at bounding box center [307, 84] width 15 height 8
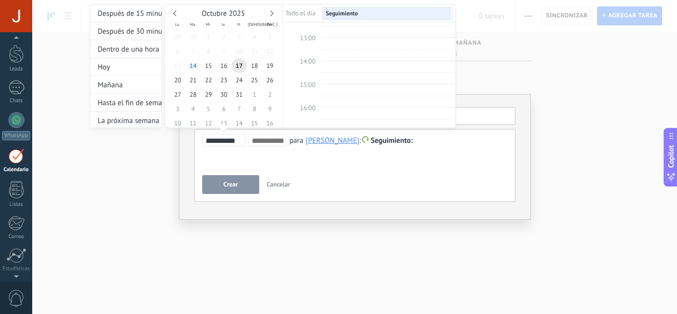
click at [308, 83] on span "15:00" at bounding box center [307, 84] width 15 height 8
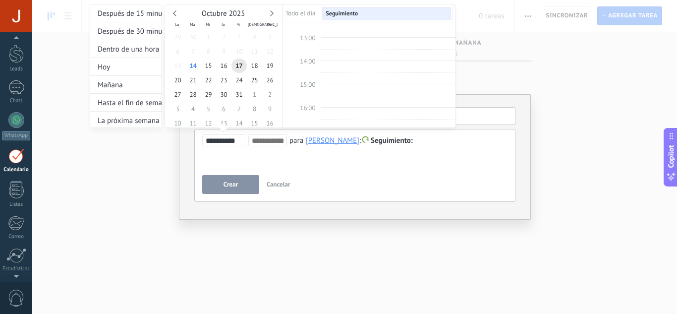
click at [308, 83] on span "15:00" at bounding box center [307, 84] width 15 height 8
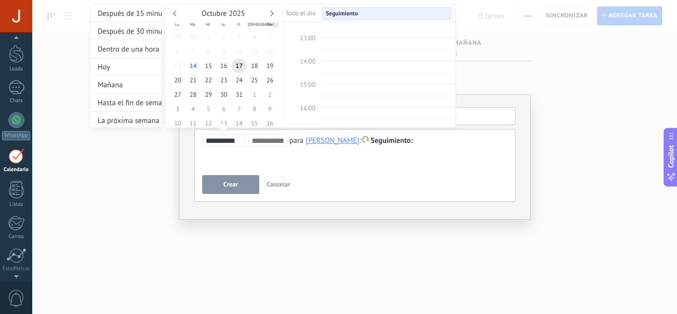
click at [308, 83] on span "15:00" at bounding box center [307, 84] width 15 height 8
click at [306, 15] on td at bounding box center [302, 13] width 38 height 14
click at [353, 11] on span "Seguimiento" at bounding box center [342, 13] width 32 height 7
type input "**********"
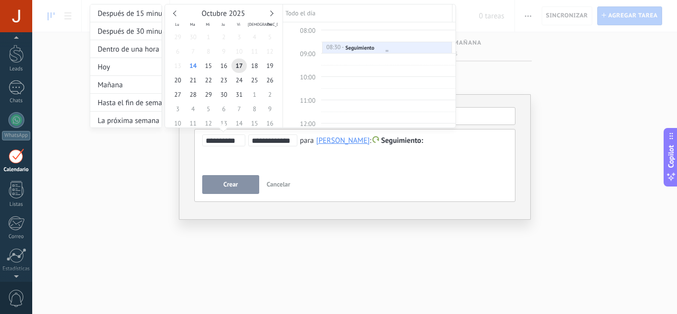
click at [343, 47] on div "08:30 - 09:00" at bounding box center [336, 47] width 20 height 7
click at [236, 186] on div at bounding box center [338, 157] width 677 height 314
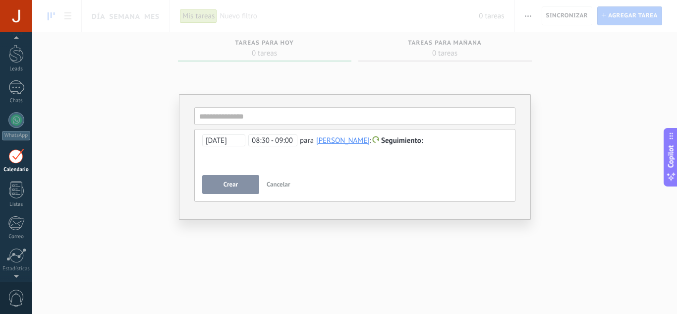
click at [240, 185] on button "Crear" at bounding box center [230, 184] width 57 height 19
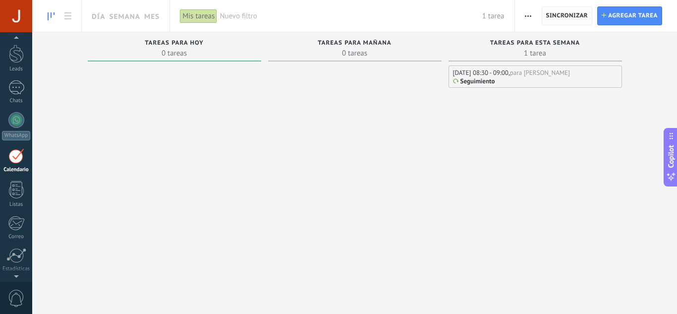
click at [545, 16] on button "Sincronizar" at bounding box center [567, 15] width 51 height 19
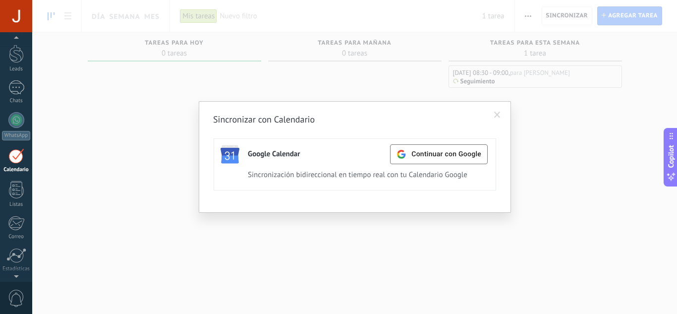
click at [501, 119] on span at bounding box center [497, 115] width 16 height 17
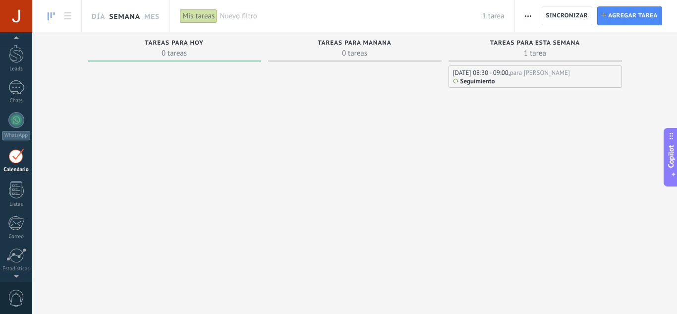
click at [131, 10] on link "Semana" at bounding box center [124, 16] width 31 height 32
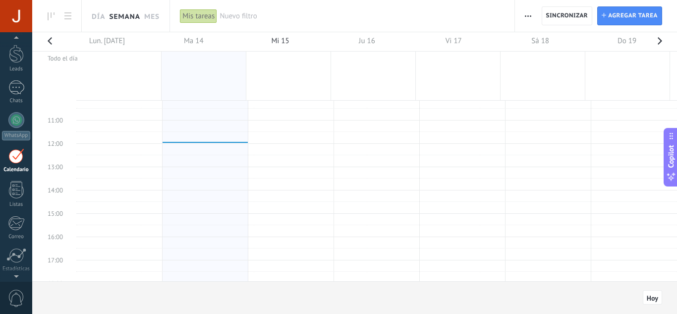
scroll to position [237, 0]
click at [100, 16] on link "Día" at bounding box center [98, 16] width 13 height 32
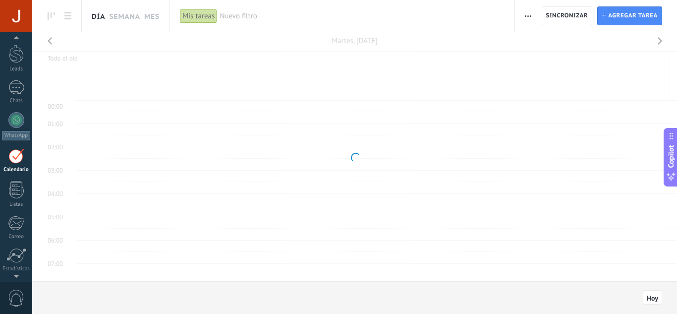
scroll to position [187, 0]
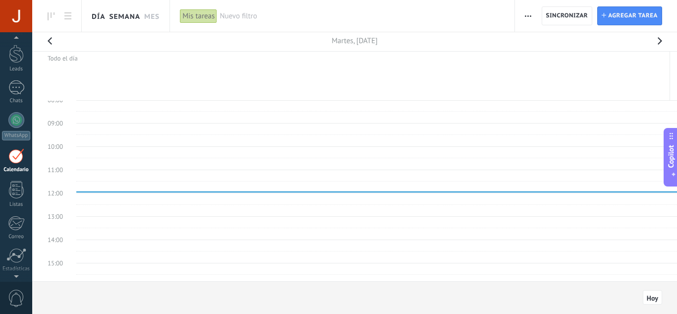
click at [133, 20] on link "Semana" at bounding box center [124, 16] width 31 height 32
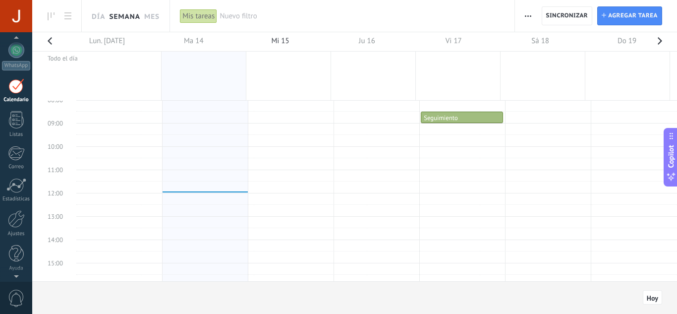
scroll to position [29, 0]
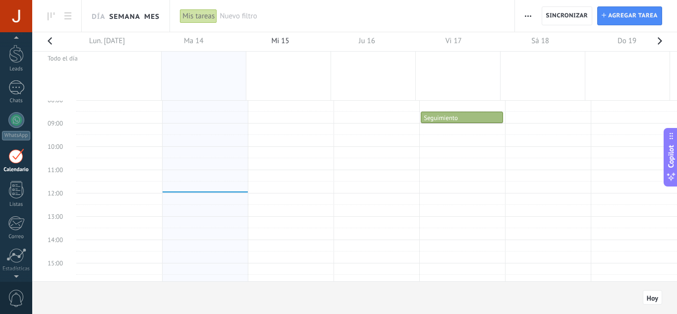
click at [152, 18] on link "Mes" at bounding box center [151, 16] width 15 height 32
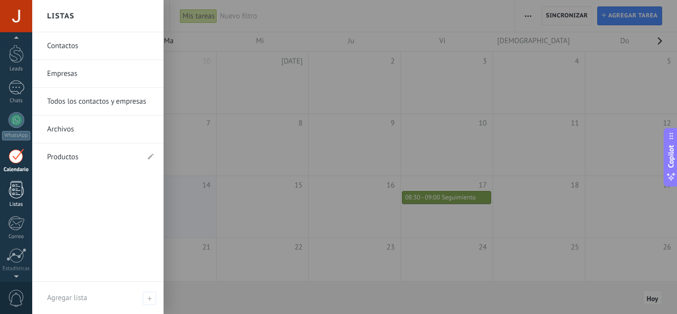
click at [23, 190] on div at bounding box center [16, 189] width 15 height 17
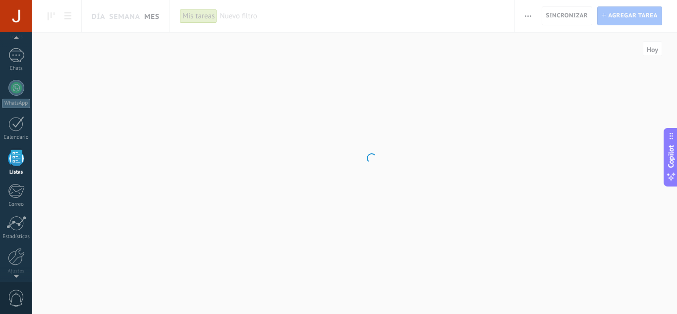
scroll to position [61, 0]
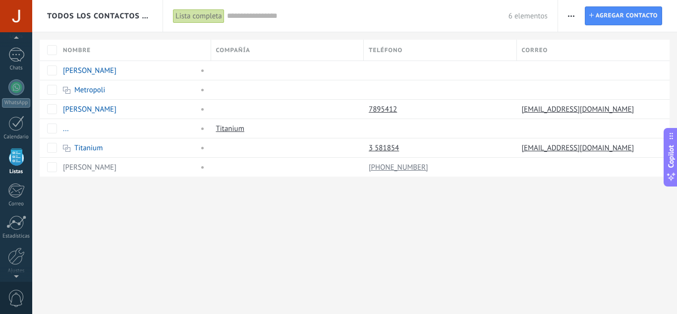
click at [568, 15] on button "button" at bounding box center [571, 15] width 14 height 19
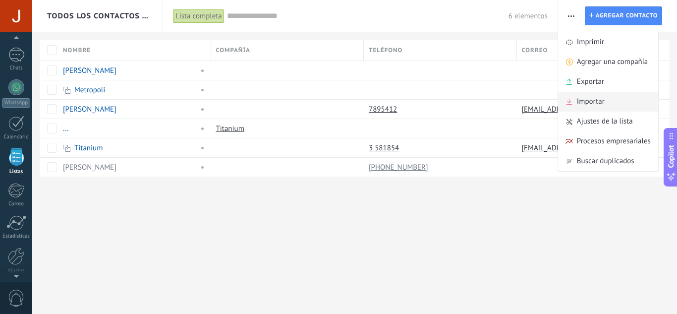
click at [611, 97] on div "Importar" at bounding box center [608, 102] width 100 height 20
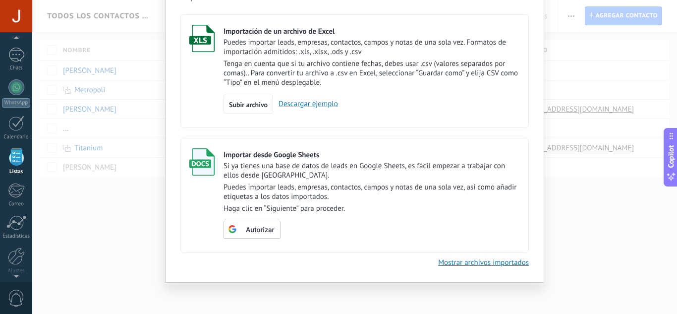
scroll to position [56, 0]
click at [316, 107] on link "Descargar ejemplo" at bounding box center [305, 103] width 65 height 9
click at [622, 179] on div "Importar Cancelar Importación de un archivo de Excel Puedes importar leads, emp…" at bounding box center [354, 157] width 645 height 314
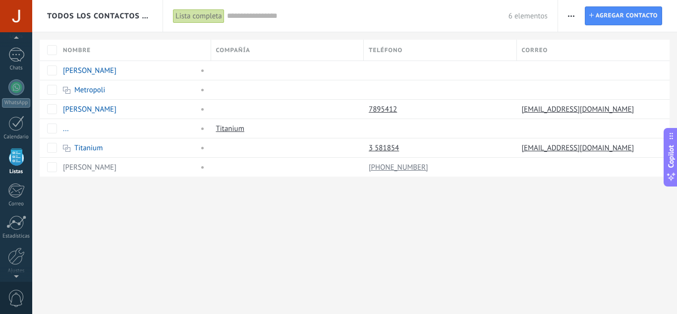
click at [571, 9] on span "button" at bounding box center [571, 15] width 6 height 19
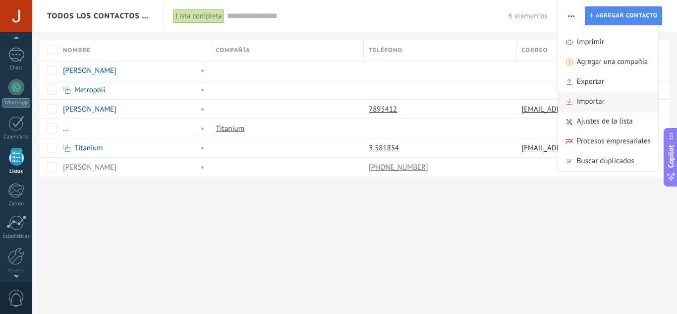
click at [592, 93] on span "Importar" at bounding box center [591, 102] width 28 height 20
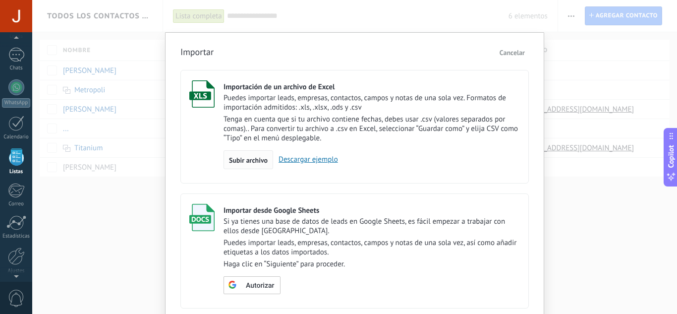
click at [257, 162] on span "Subir archivo" at bounding box center [248, 160] width 39 height 7
click at [0, 0] on input "Importación de un archivo de Excel Puedes importar leads, empresas, contactos, …" at bounding box center [0, 0] width 0 height 0
click at [249, 166] on div "Subir archivo" at bounding box center [249, 159] width 50 height 19
click at [0, 0] on input "Importación de un archivo de Excel Puedes importar leads, empresas, contactos, …" at bounding box center [0, 0] width 0 height 0
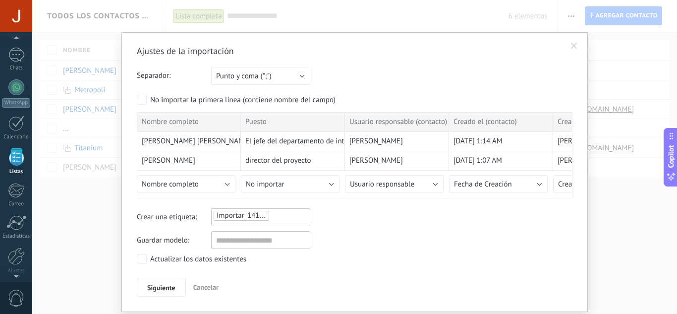
scroll to position [30, 0]
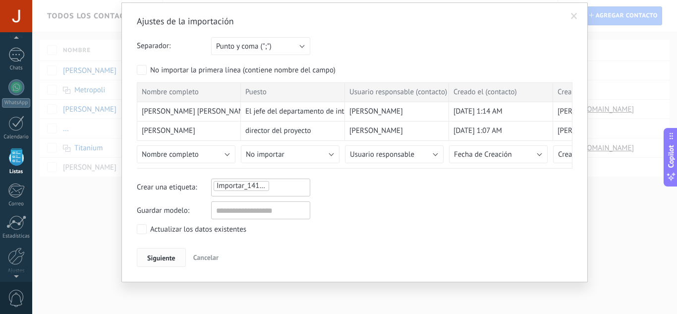
click at [155, 253] on button "Siguiente" at bounding box center [161, 257] width 49 height 19
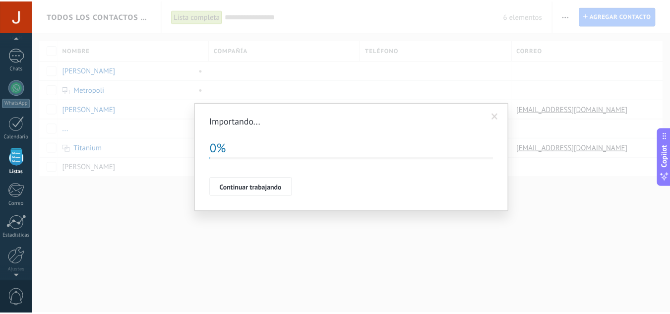
scroll to position [0, 0]
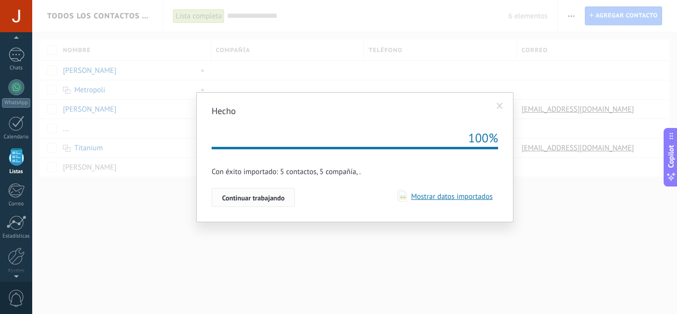
click at [273, 197] on span "Continuar trabajando" at bounding box center [253, 197] width 62 height 7
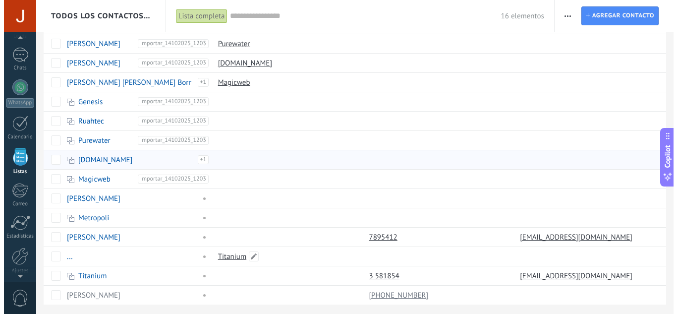
scroll to position [55, 0]
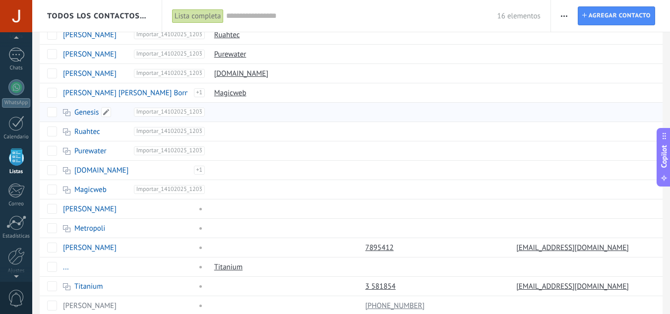
click at [91, 110] on link "Genesis" at bounding box center [86, 112] width 24 height 9
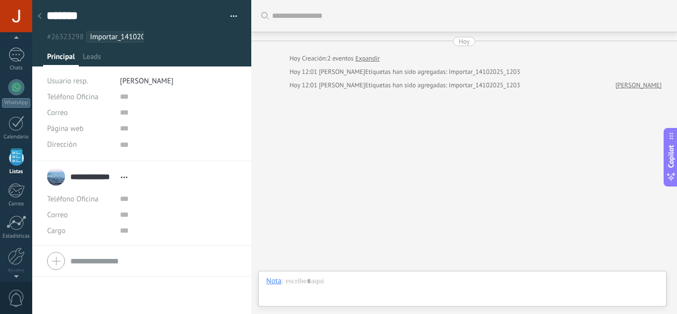
scroll to position [10, 0]
click at [40, 19] on div at bounding box center [40, 16] width 14 height 19
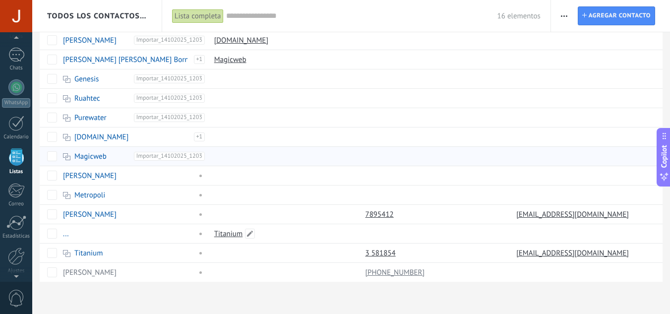
scroll to position [88, 0]
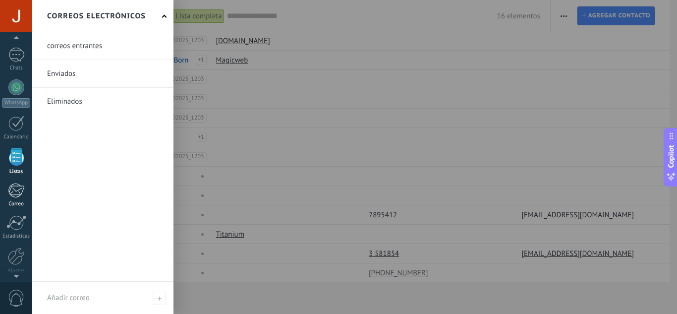
click at [12, 189] on div at bounding box center [16, 190] width 16 height 15
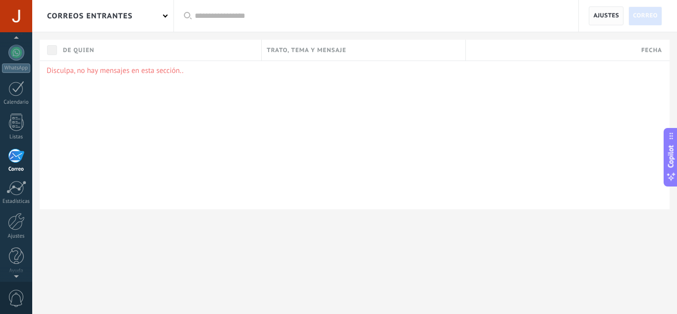
click at [612, 21] on span "Ajustes" at bounding box center [606, 16] width 26 height 18
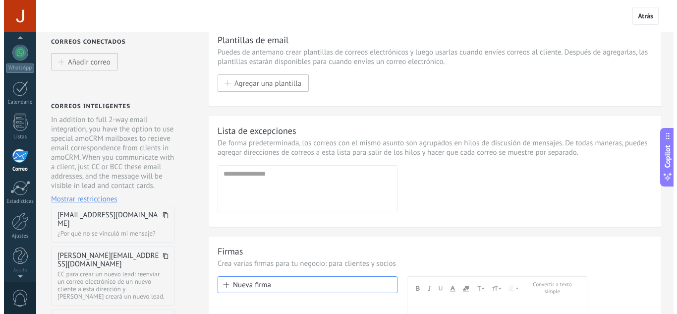
scroll to position [1, 0]
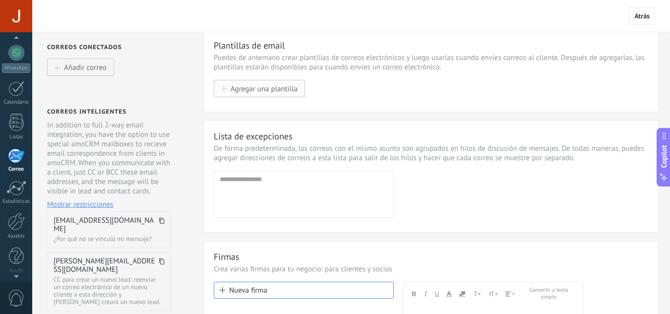
click at [254, 90] on span "Agregar una plantilla" at bounding box center [263, 88] width 67 height 8
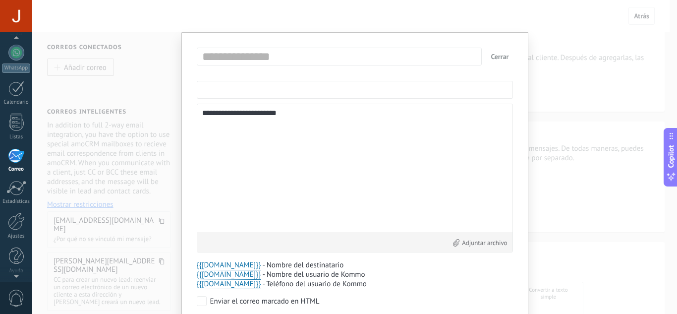
click at [254, 90] on input "text" at bounding box center [355, 90] width 316 height 18
click at [271, 114] on textarea "**********" at bounding box center [354, 168] width 305 height 118
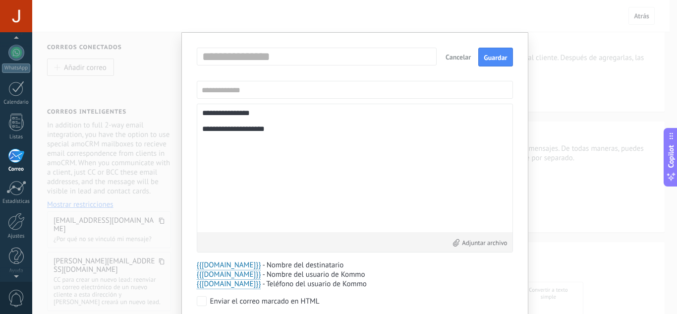
scroll to position [42, 0]
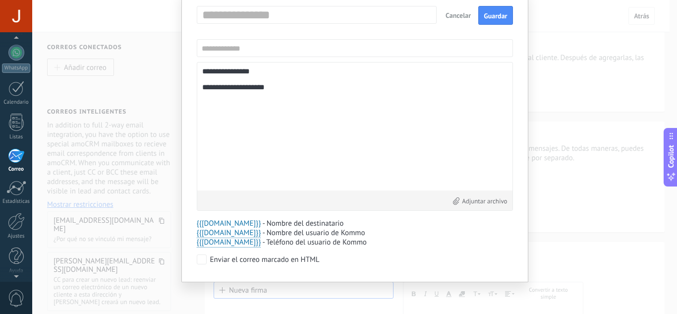
click at [222, 224] on span "{{contact.name}}" at bounding box center [229, 223] width 64 height 9
click at [223, 230] on span "{{profile.name}}" at bounding box center [229, 232] width 64 height 9
click at [228, 245] on span "{{profile.phone}}" at bounding box center [229, 241] width 64 height 9
type textarea "**********"
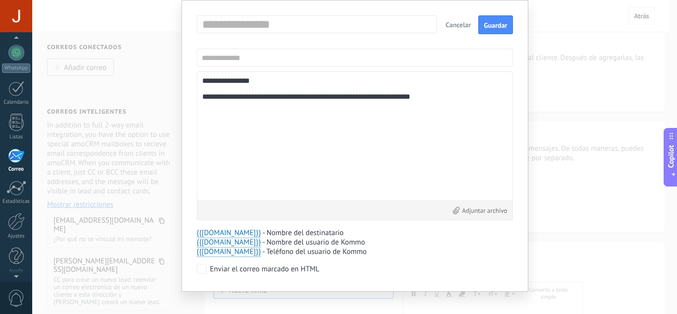
scroll to position [0, 0]
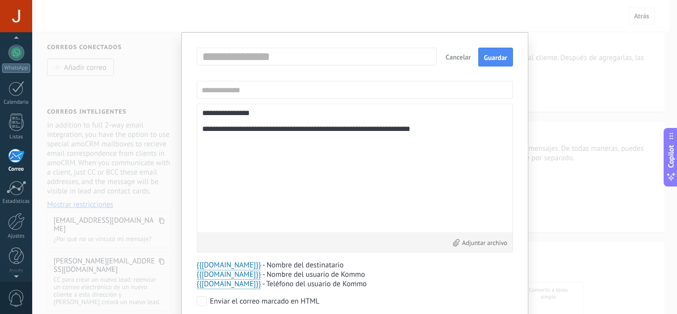
click at [314, 57] on input "text" at bounding box center [319, 57] width 239 height 16
type input "**********"
click at [481, 57] on button "Guardar" at bounding box center [495, 57] width 34 height 19
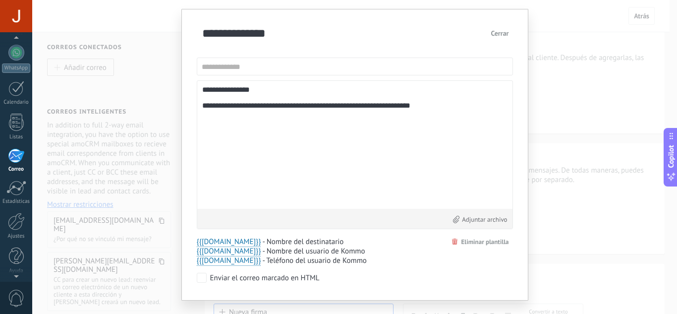
scroll to position [25, 0]
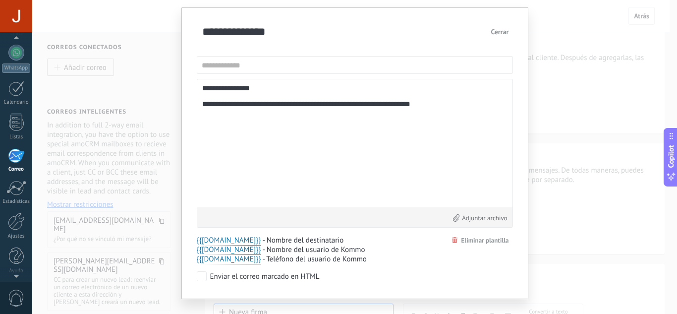
click at [499, 38] on button "Cerrar" at bounding box center [500, 32] width 26 height 18
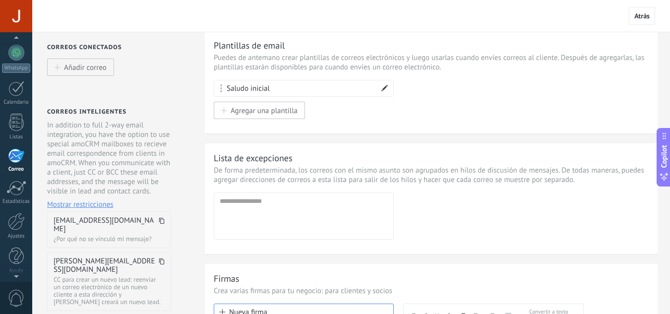
click at [275, 87] on div "Saludo inicial" at bounding box center [303, 88] width 179 height 16
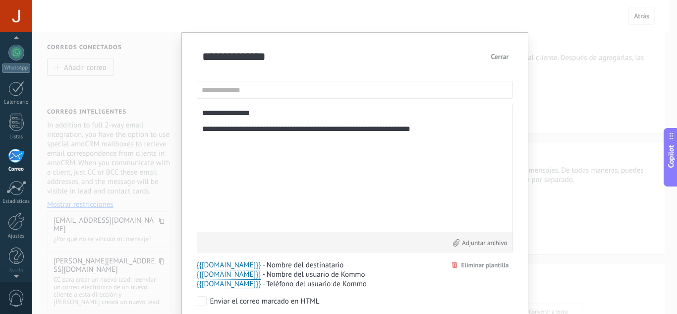
click at [222, 90] on body ".abecls-1,.abecls-2{fill-rule:evenodd}.abecls-2{fill:#fff} .abhcls-1{fill:none}…" at bounding box center [338, 156] width 677 height 314
click at [489, 59] on button "Cerrar" at bounding box center [500, 57] width 26 height 18
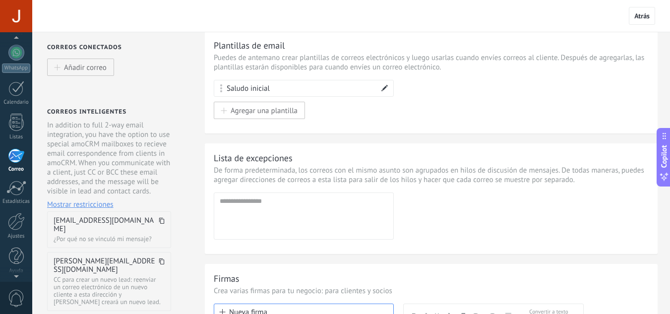
click at [218, 88] on div "Saludo inicial" at bounding box center [303, 88] width 179 height 16
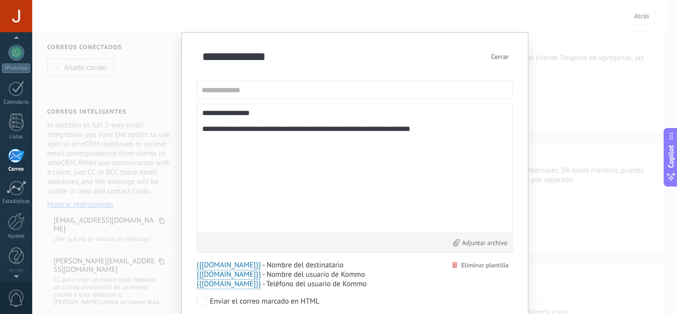
click at [495, 58] on button "Cerrar" at bounding box center [500, 57] width 26 height 18
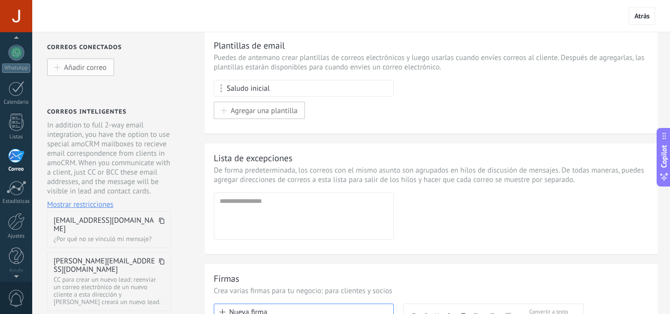
click at [78, 71] on span "Añadir correo" at bounding box center [85, 67] width 43 height 8
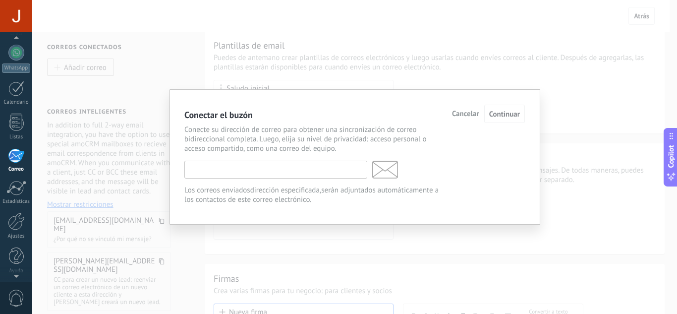
click at [255, 167] on input "text" at bounding box center [275, 170] width 183 height 18
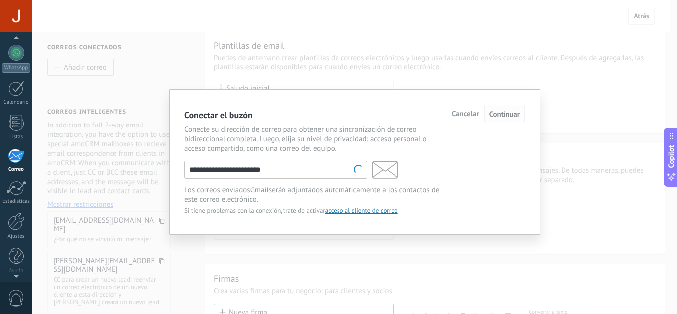
type input "**********"
click at [502, 116] on span "Continuar" at bounding box center [504, 114] width 31 height 9
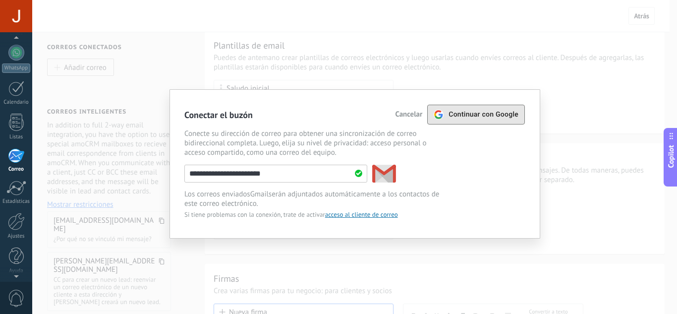
click at [502, 116] on span "Continuar con Google" at bounding box center [484, 115] width 70 height 8
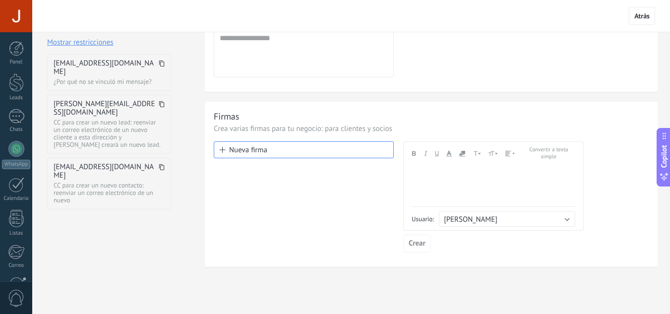
scroll to position [165, 0]
click at [231, 148] on button "Nueva firma" at bounding box center [304, 148] width 180 height 17
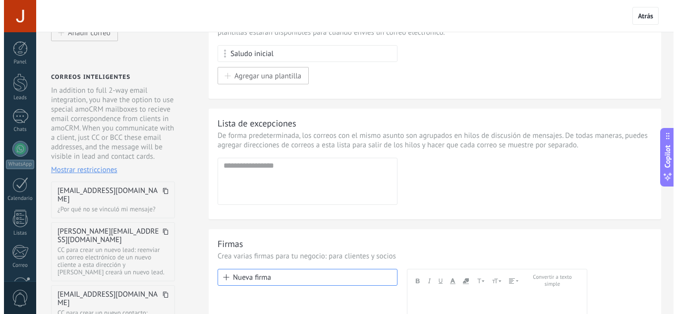
scroll to position [0, 0]
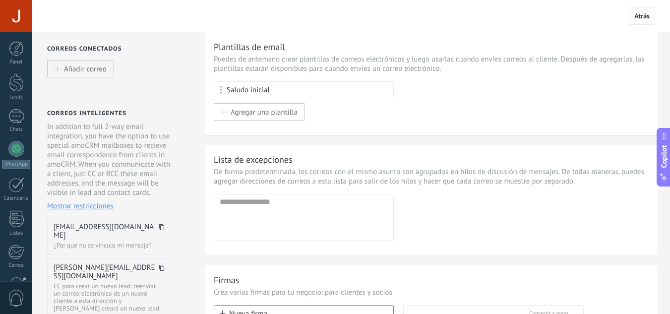
click at [639, 22] on span "Atrás" at bounding box center [641, 16] width 26 height 18
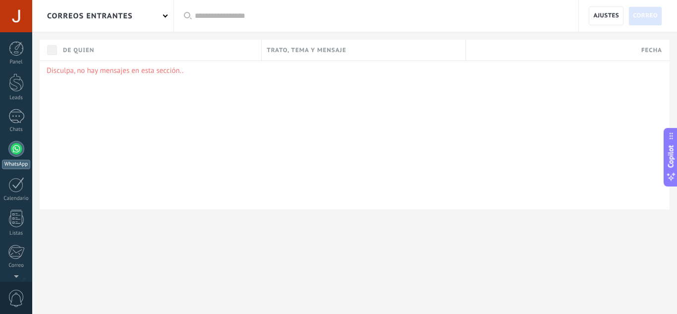
click at [29, 158] on link "WhatsApp" at bounding box center [16, 155] width 32 height 28
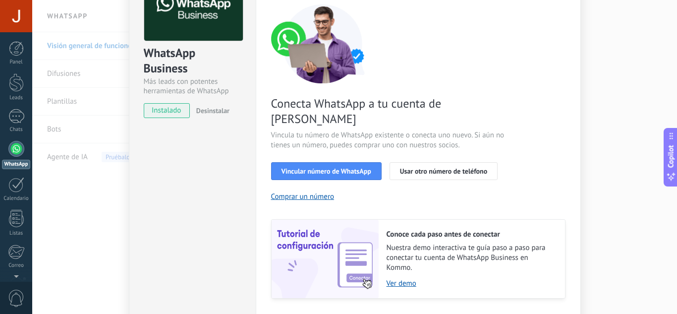
scroll to position [126, 0]
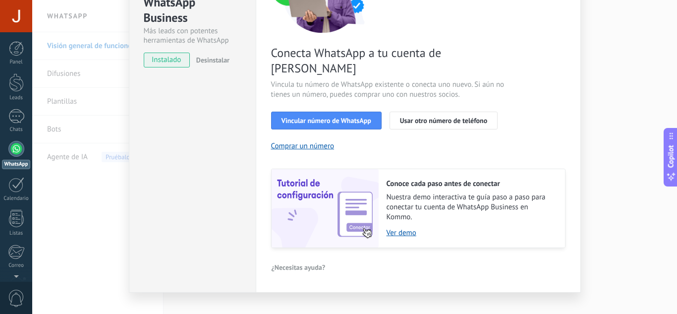
click at [95, 236] on div "WhatsApp Business Más leads con potentes herramientas de WhatsApp instalado Des…" at bounding box center [354, 157] width 645 height 314
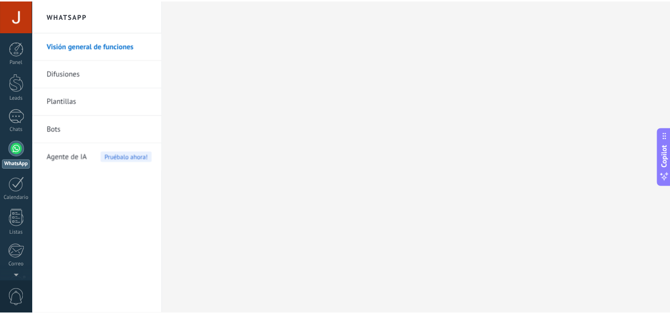
scroll to position [0, 0]
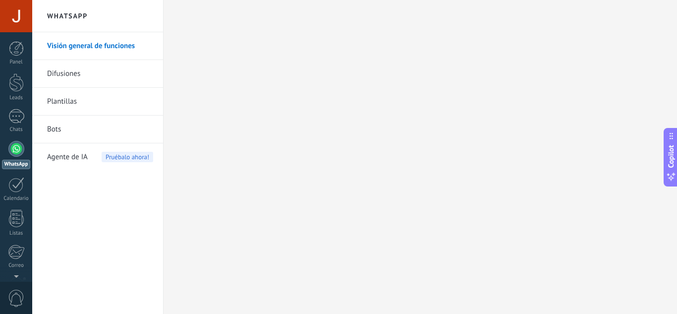
click at [64, 72] on link "Difusiones" at bounding box center [100, 74] width 106 height 28
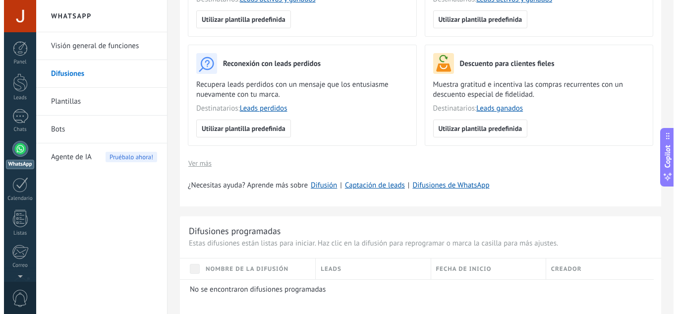
scroll to position [184, 0]
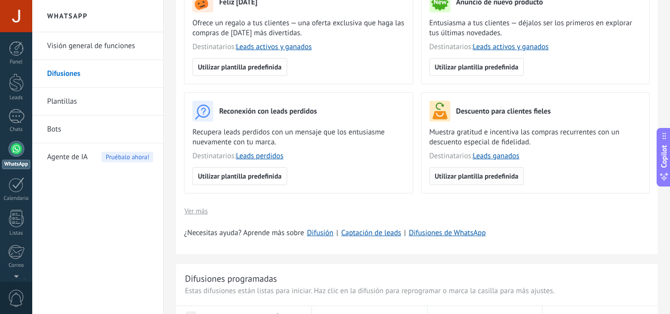
click at [490, 168] on button "Utilizar plantilla predefinida" at bounding box center [476, 176] width 95 height 18
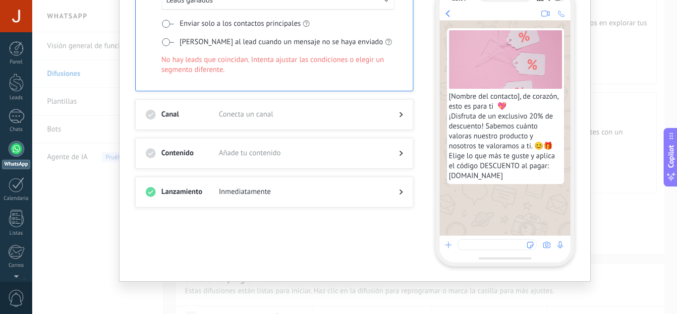
scroll to position [0, 0]
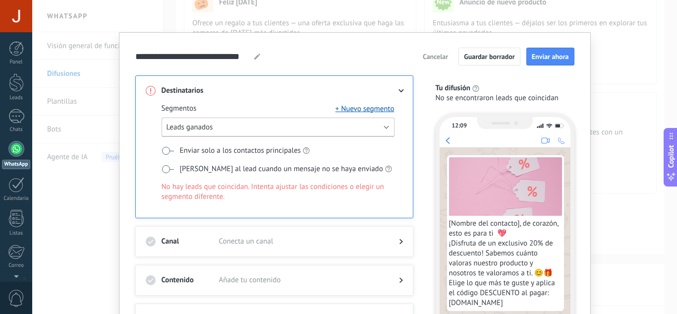
click at [338, 127] on button "Leads ganados" at bounding box center [278, 126] width 233 height 19
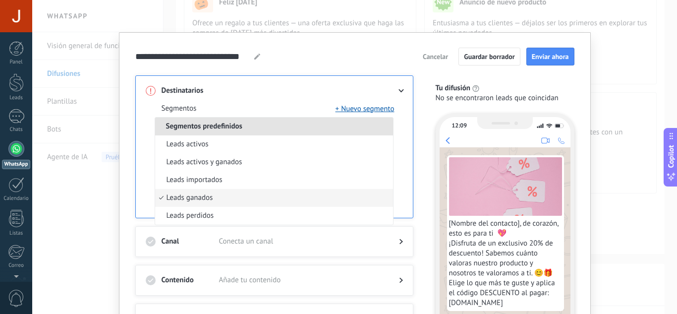
click at [95, 213] on div "**********" at bounding box center [354, 157] width 645 height 314
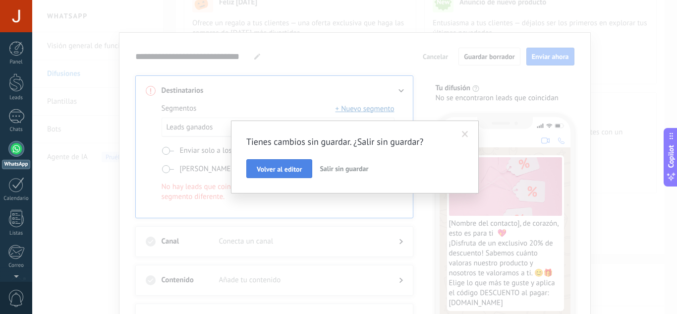
click at [306, 170] on button "Volver al editor" at bounding box center [279, 168] width 66 height 19
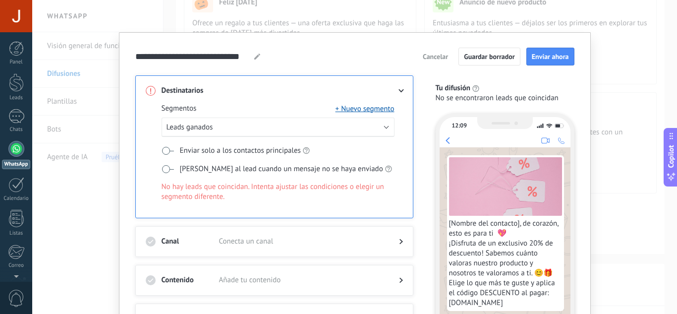
click at [228, 245] on span "Conecta un canal" at bounding box center [301, 241] width 164 height 10
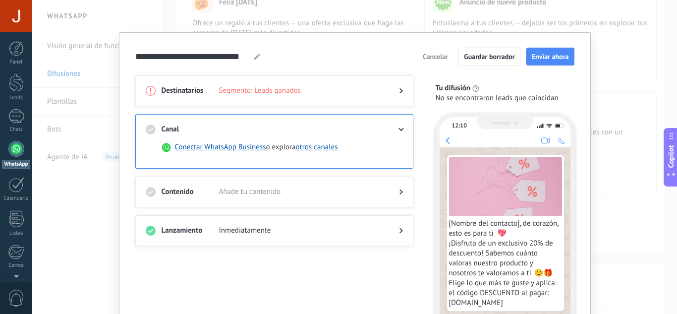
click at [390, 191] on div at bounding box center [393, 192] width 20 height 10
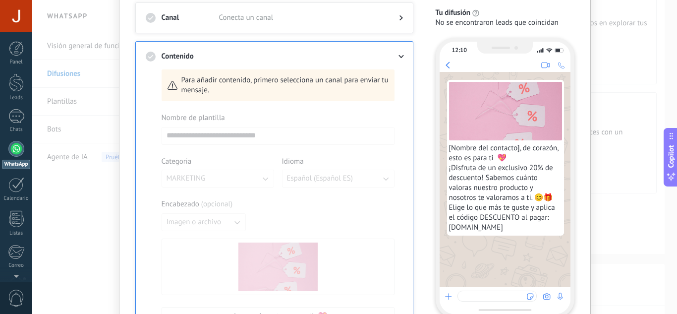
scroll to position [113, 0]
click at [233, 80] on span "Para añadir contenido, primero selecciona un canal para enviar tu mensaje." at bounding box center [284, 84] width 207 height 20
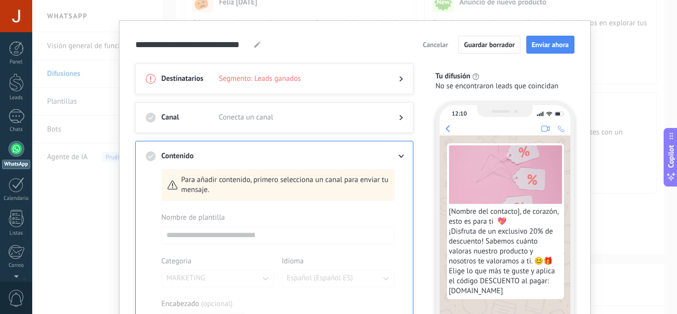
scroll to position [12, 0]
click at [400, 119] on use at bounding box center [401, 116] width 3 height 5
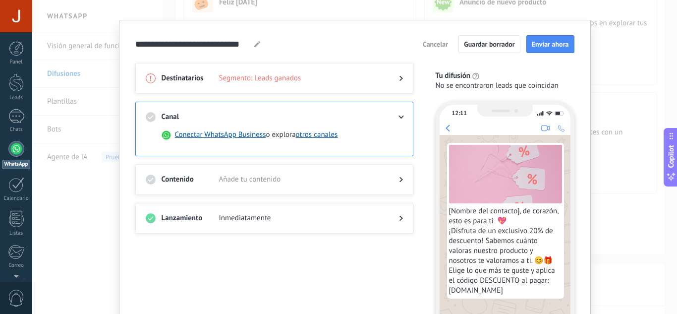
click at [396, 184] on div at bounding box center [274, 189] width 257 height 10
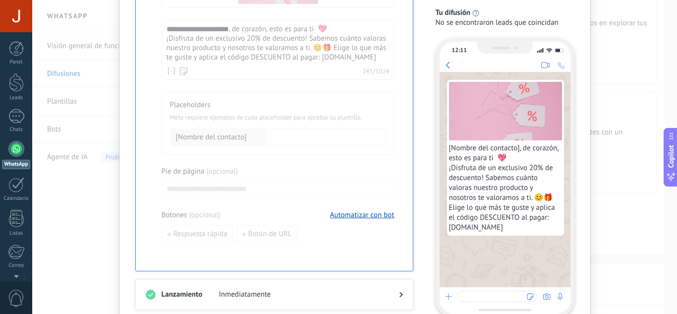
scroll to position [451, 0]
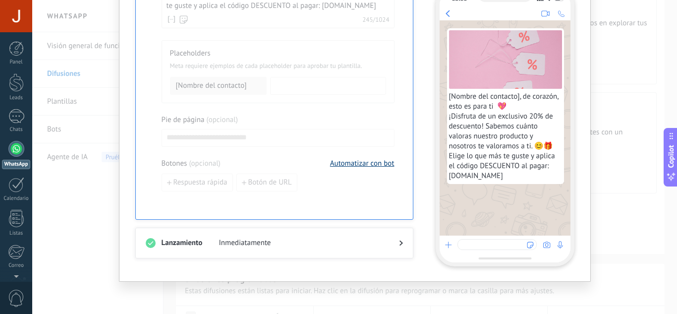
click at [375, 163] on button "Automatizar con bot" at bounding box center [362, 163] width 64 height 9
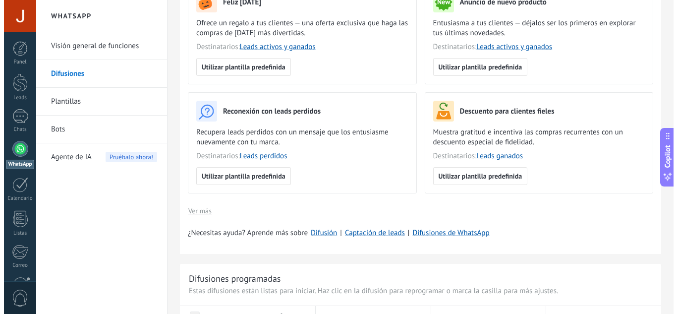
scroll to position [105, 0]
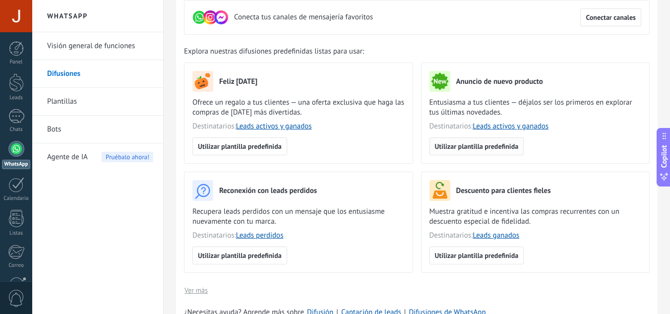
click at [498, 147] on span "Utilizar plantilla predefinida" at bounding box center [477, 146] width 84 height 7
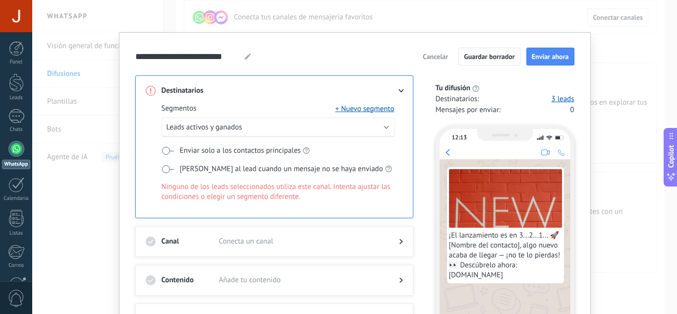
scroll to position [9, 0]
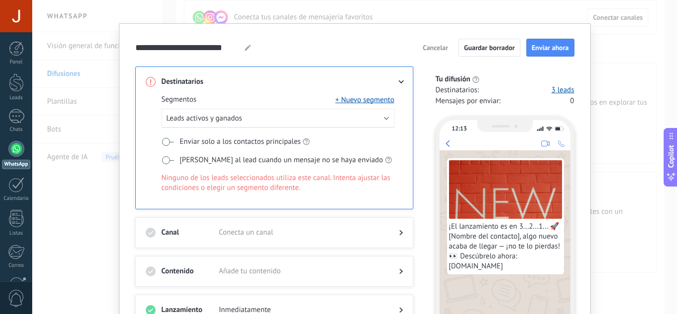
drag, startPoint x: 255, startPoint y: 133, endPoint x: 247, endPoint y: 118, distance: 16.9
click at [247, 118] on div "Segmentos + Nuevo segmento Leads activos y ganados Enviar solo a los contactos …" at bounding box center [278, 151] width 233 height 112
click at [247, 118] on button "Leads activos y ganados" at bounding box center [278, 118] width 233 height 19
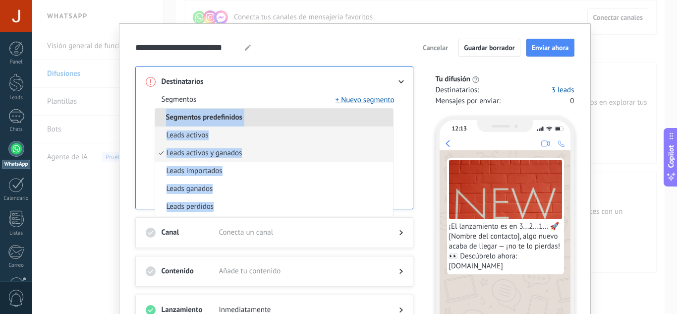
click at [202, 131] on span "Leads activos" at bounding box center [188, 135] width 42 height 10
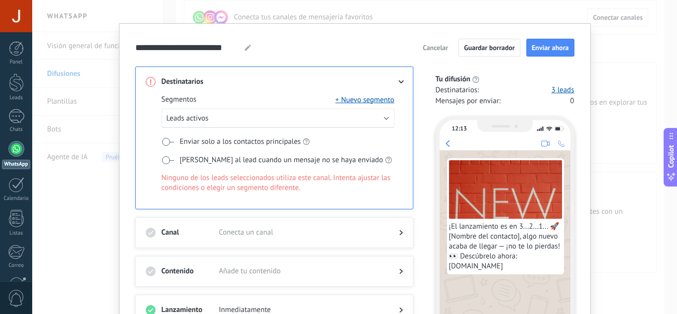
click at [164, 141] on span at bounding box center [168, 142] width 12 height 8
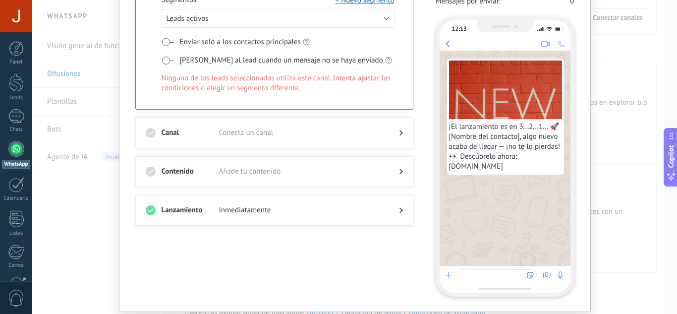
click at [266, 133] on span "Conecta un canal" at bounding box center [301, 133] width 164 height 10
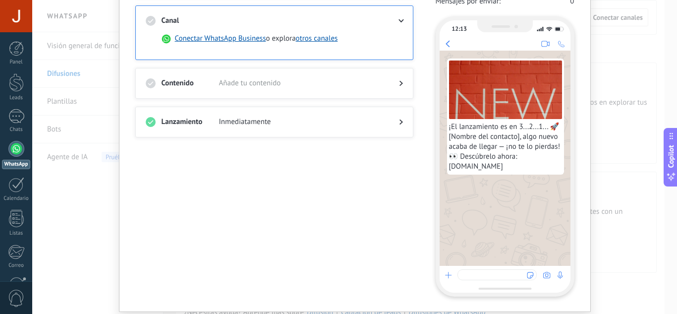
click at [252, 128] on div at bounding box center [274, 132] width 257 height 10
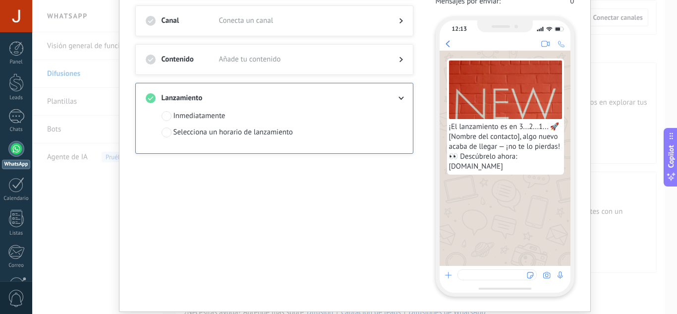
click at [306, 178] on div "Destinatarios Segmento: Leads activos Canal Conecta un canal Contenido Añade tu…" at bounding box center [280, 132] width 290 height 330
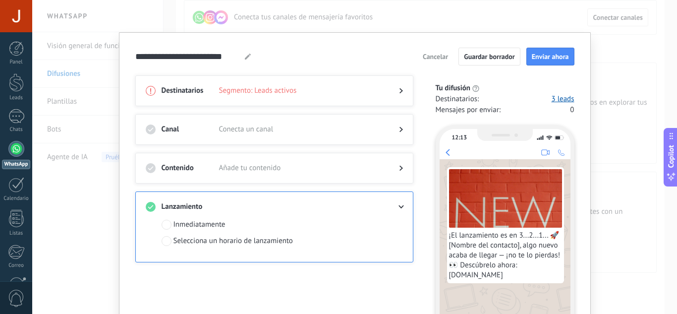
scroll to position [0, 0]
click at [542, 58] on span "Enviar ahora" at bounding box center [550, 56] width 37 height 7
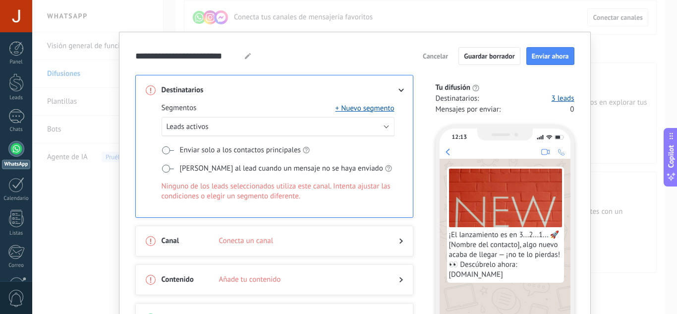
click at [168, 167] on span at bounding box center [168, 169] width 12 height 8
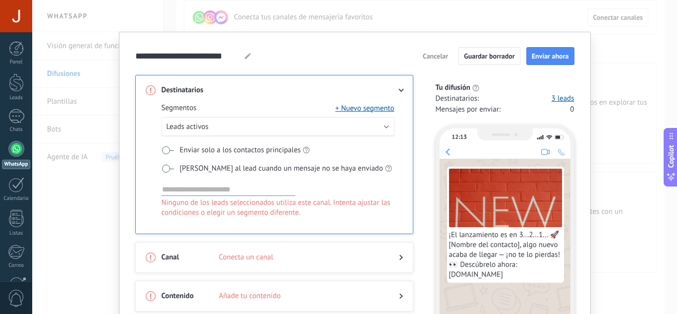
click at [166, 166] on span at bounding box center [168, 169] width 12 height 8
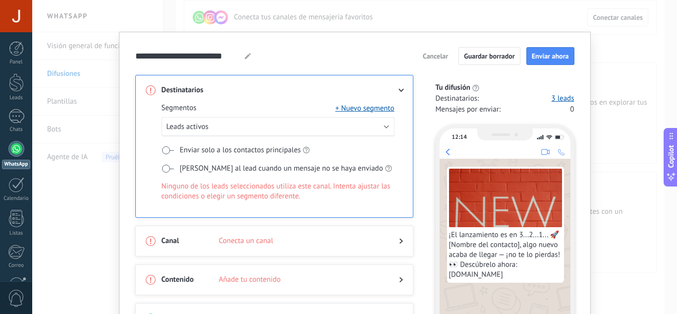
click at [369, 114] on div "Segmentos + Nuevo segmento Leads activos Enviar solo a los contactos principale…" at bounding box center [278, 159] width 233 height 112
click at [362, 110] on button "+ Nuevo segmento" at bounding box center [365, 108] width 59 height 10
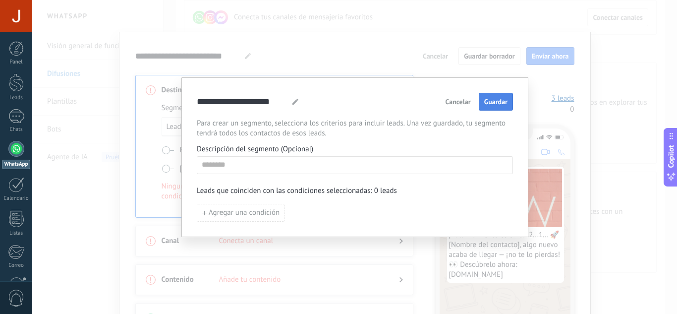
click at [490, 102] on span "Guardar" at bounding box center [495, 101] width 23 height 7
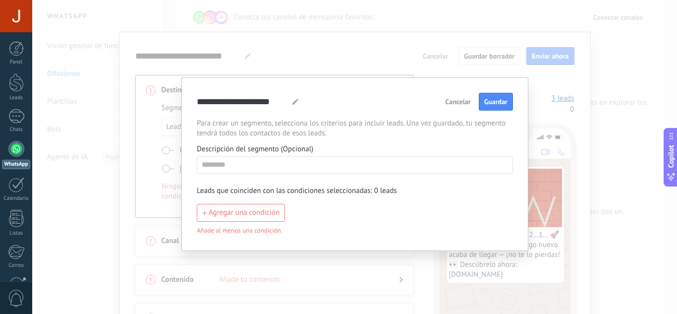
click at [456, 105] on span "Cancelar" at bounding box center [458, 101] width 25 height 7
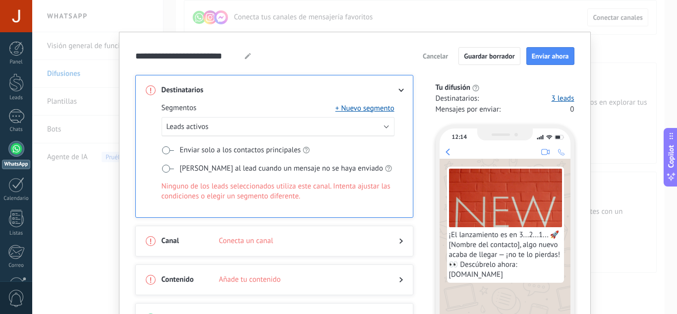
click at [163, 156] on div "Segmentos + Nuevo segmento Leads activos Enviar solo a los contactos principale…" at bounding box center [278, 159] width 233 height 112
click at [162, 151] on span at bounding box center [168, 150] width 12 height 8
click at [400, 90] on icon at bounding box center [401, 90] width 6 height 3
click at [383, 125] on button "Leads activos" at bounding box center [278, 126] width 233 height 19
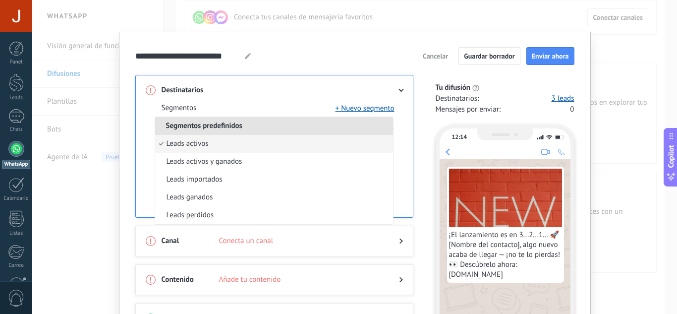
click at [257, 148] on li "Leads activos" at bounding box center [274, 144] width 238 height 18
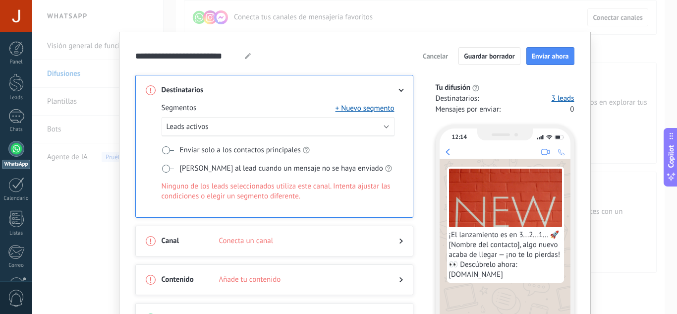
click at [171, 149] on span at bounding box center [168, 150] width 12 height 8
click at [226, 231] on div "Canal Conecta un canal" at bounding box center [274, 241] width 278 height 31
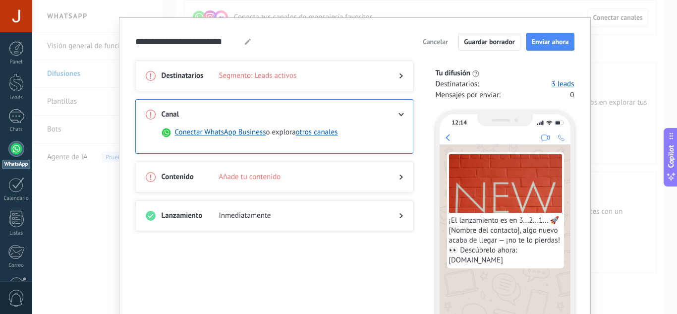
scroll to position [15, 0]
click at [309, 183] on div at bounding box center [274, 186] width 257 height 10
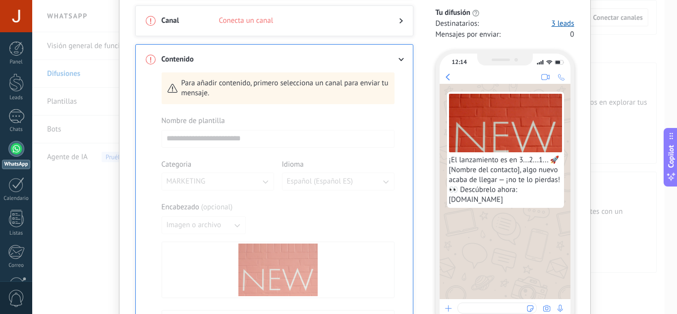
scroll to position [46, 0]
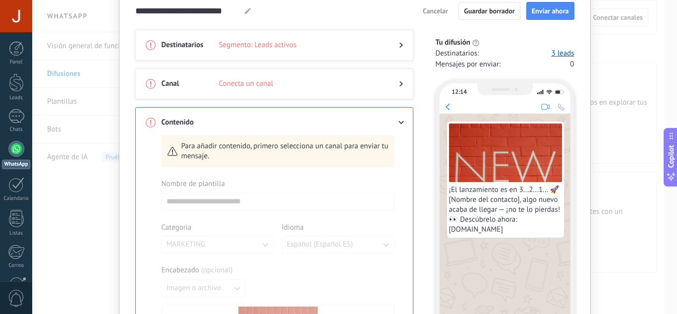
click at [386, 88] on div at bounding box center [393, 84] width 20 height 10
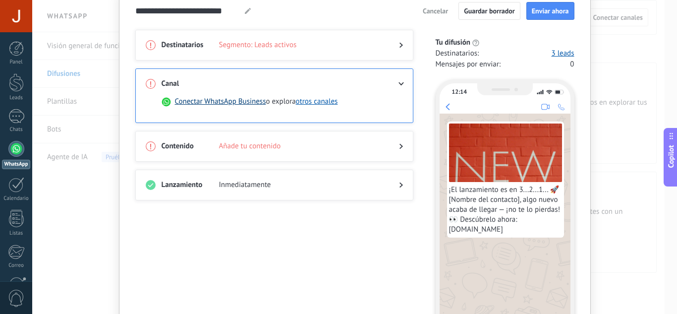
click at [239, 103] on button "Conectar WhatsApp Business" at bounding box center [220, 102] width 91 height 10
click at [239, 103] on body ".abecls-1,.abecls-2{fill-rule:evenodd}.abecls-2{fill:#fff} .abhcls-1{fill:none}…" at bounding box center [338, 52] width 677 height 314
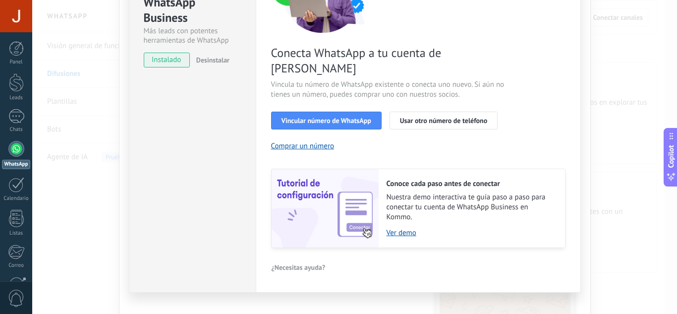
scroll to position [0, 0]
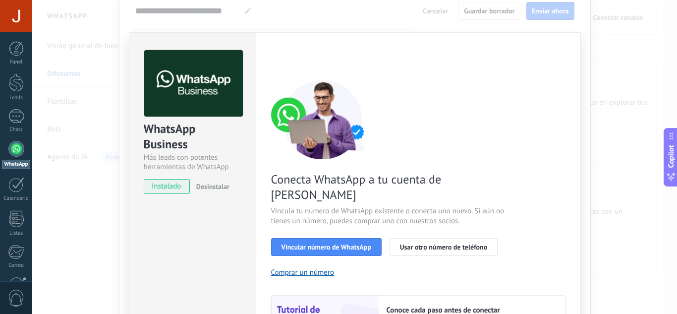
click at [549, 76] on div "< Volver 1 Seleccionar aplicación 2 Conectar Facebook 3 Finalizar configuración…" at bounding box center [418, 212] width 294 height 324
click at [404, 17] on div "WhatsApp Business Más leads con potentes herramientas de WhatsApp instalado Des…" at bounding box center [354, 157] width 645 height 314
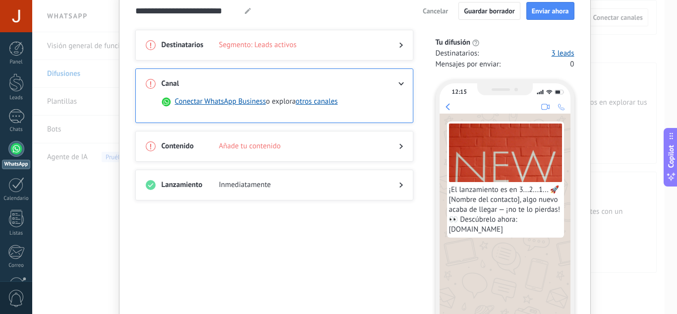
click at [73, 255] on div "**********" at bounding box center [354, 157] width 645 height 314
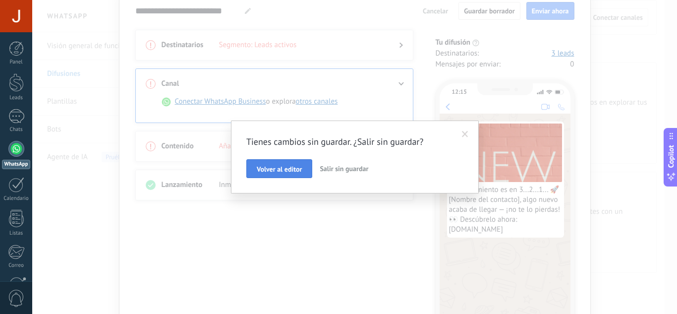
click at [284, 173] on button "Volver al editor" at bounding box center [279, 168] width 66 height 19
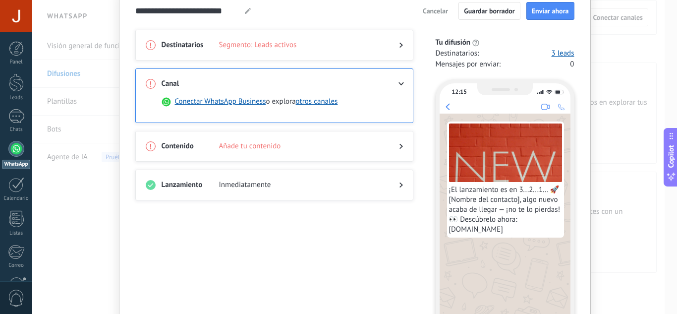
click at [62, 232] on div "**********" at bounding box center [354, 157] width 645 height 314
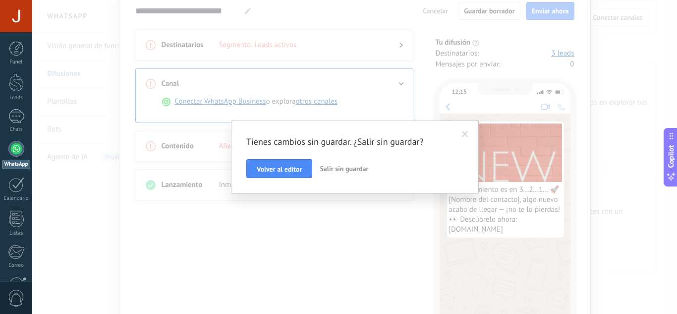
click at [330, 170] on span "Salir sin guardar" at bounding box center [344, 168] width 49 height 9
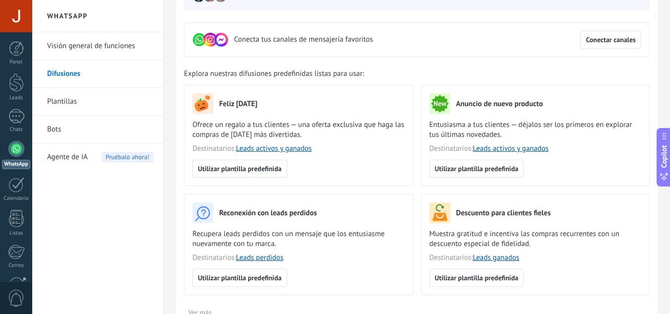
scroll to position [46, 0]
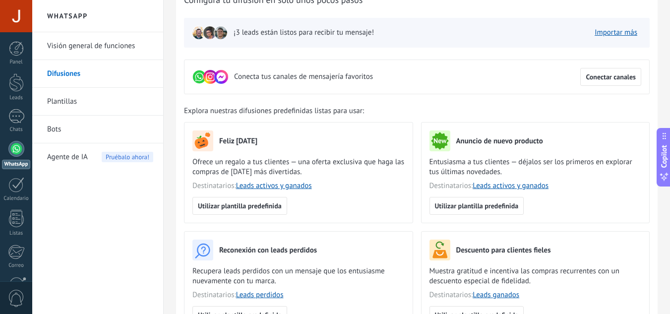
click at [80, 101] on link "Plantillas" at bounding box center [100, 102] width 106 height 28
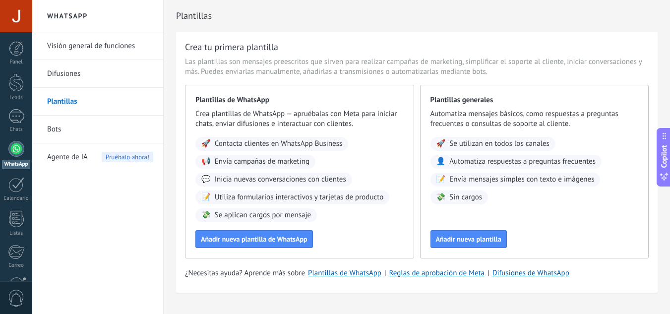
click at [58, 124] on link "Bots" at bounding box center [100, 129] width 106 height 28
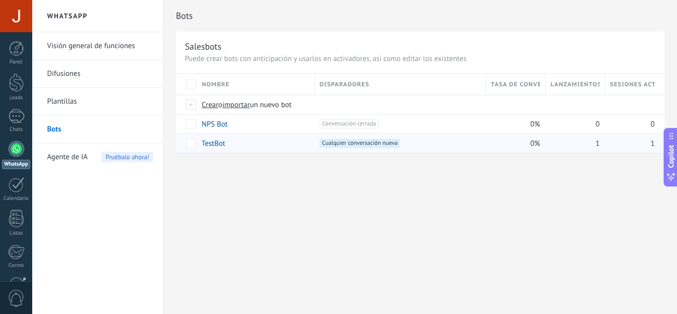
click at [219, 146] on link "TestBot" at bounding box center [213, 143] width 23 height 9
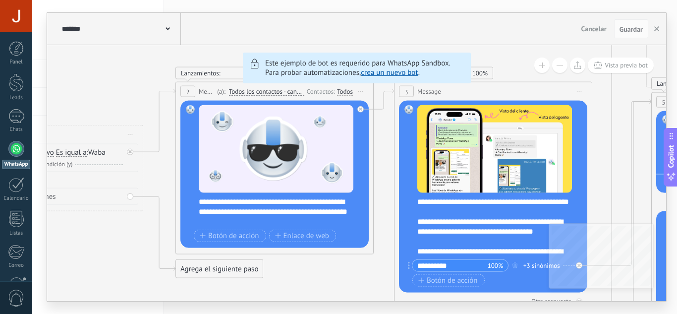
click at [395, 68] on link "crea un nuevo bot" at bounding box center [389, 72] width 57 height 9
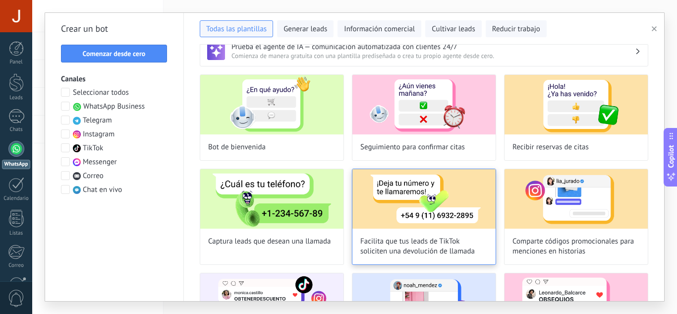
scroll to position [16, 0]
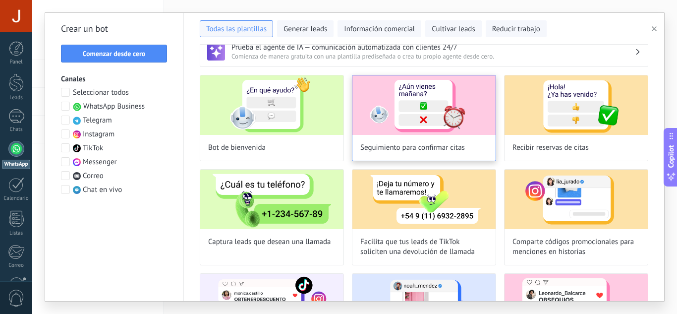
click at [419, 127] on img at bounding box center [423, 104] width 143 height 59
type input "**********"
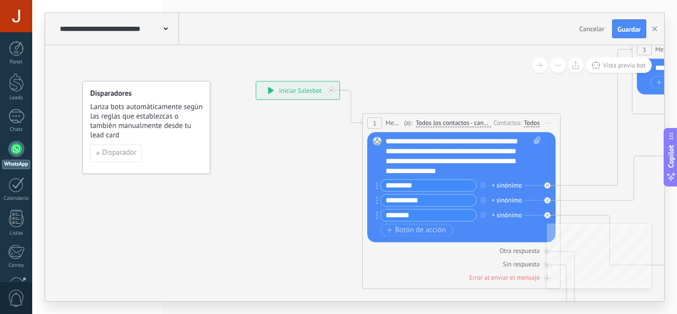
click at [424, 183] on input "*********" at bounding box center [429, 184] width 96 height 11
click at [436, 234] on button "Botón de acción" at bounding box center [417, 230] width 72 height 12
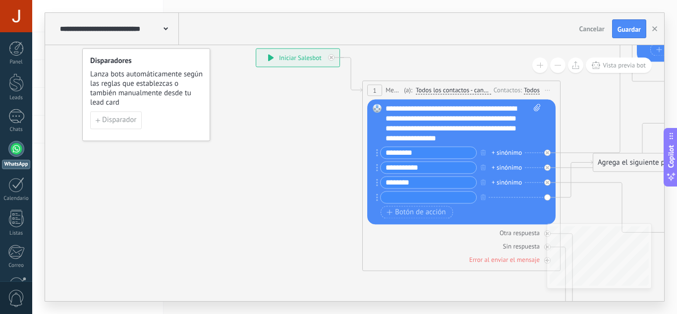
click at [292, 56] on div "**********" at bounding box center [297, 58] width 83 height 18
click at [270, 55] on icon at bounding box center [271, 57] width 6 height 7
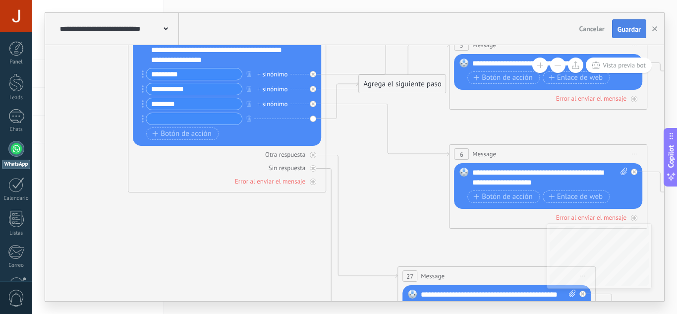
click at [638, 30] on span "Guardar" at bounding box center [629, 29] width 23 height 7
click at [623, 32] on span "Guardar" at bounding box center [629, 29] width 23 height 7
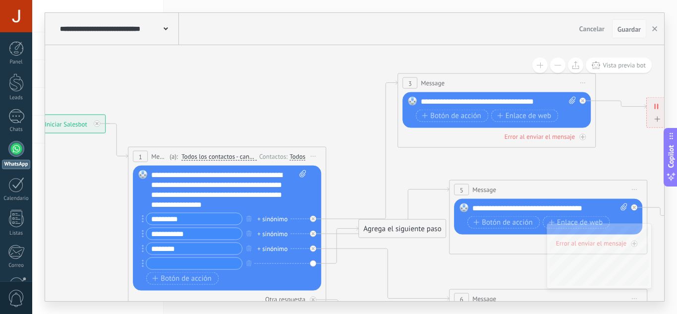
click at [628, 30] on span "Guardar" at bounding box center [629, 29] width 23 height 7
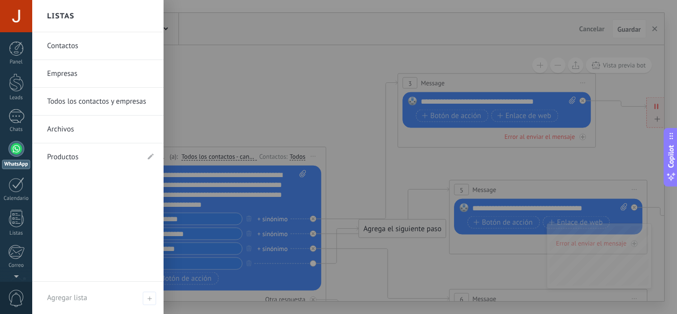
click at [76, 154] on link "Productos" at bounding box center [93, 157] width 92 height 28
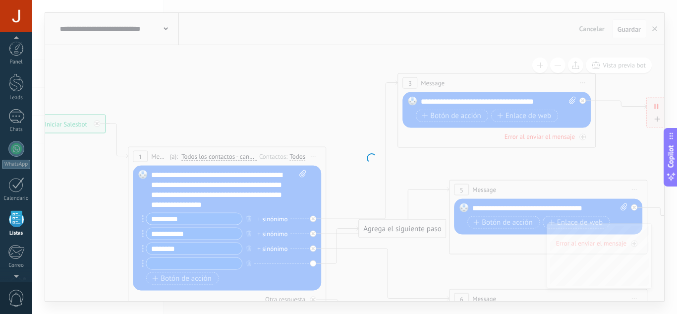
scroll to position [61, 0]
